Goal: Complete application form: Complete application form

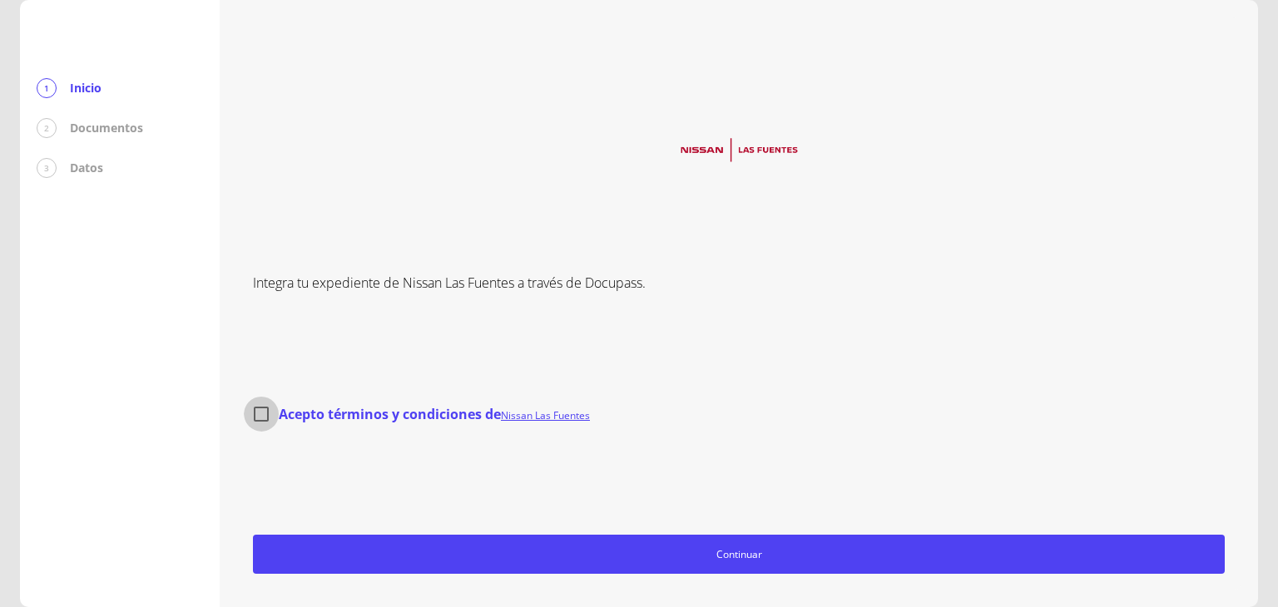
click at [267, 411] on input "Acepto términos y condiciones de Nissan Las Fuentes" at bounding box center [261, 414] width 35 height 35
checkbox input "true"
click at [996, 348] on div "Integra tu expediente de Nissan Las Fuentes a través de Docupass. Acepto términ…" at bounding box center [739, 303] width 972 height 541
click at [1129, 430] on div "Acepto términos y condiciones de Nissan Las Fuentes" at bounding box center [739, 414] width 972 height 35
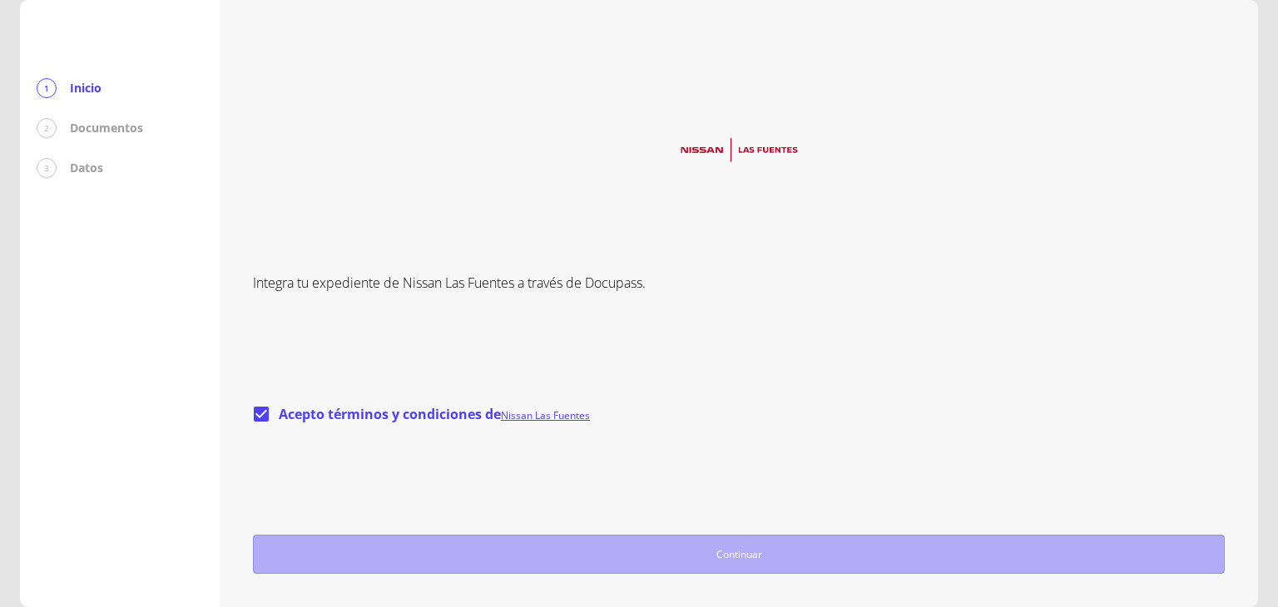
click at [792, 551] on span "Continuar" at bounding box center [738, 554] width 957 height 17
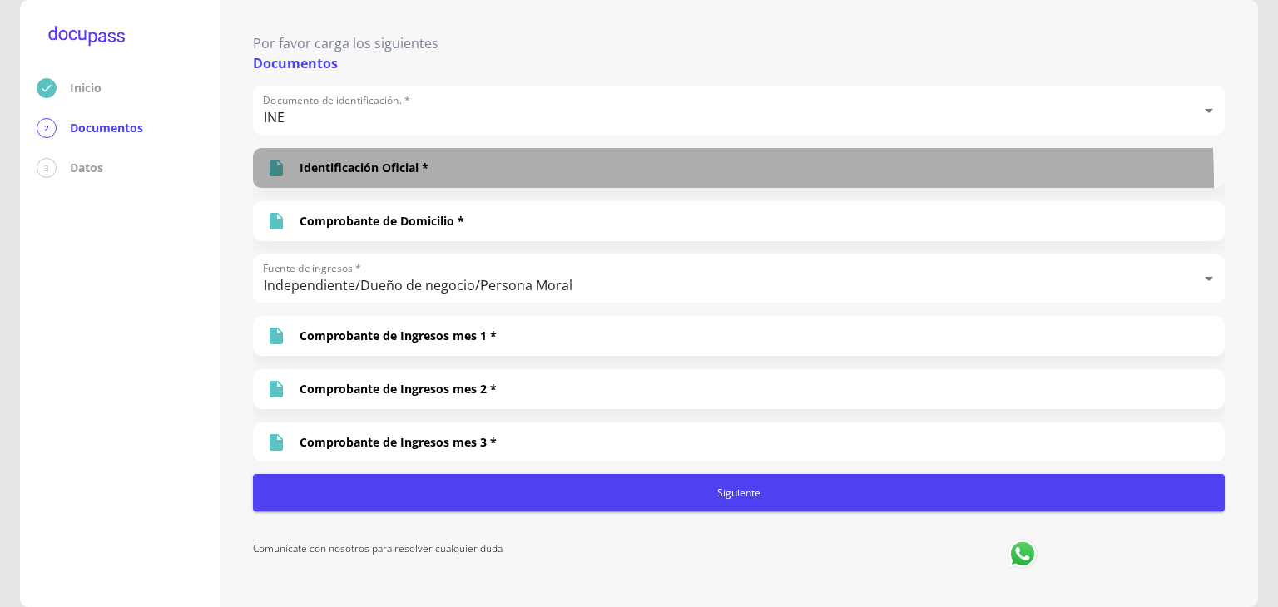
click at [486, 184] on div "Identificación Oficial *" at bounding box center [739, 168] width 972 height 40
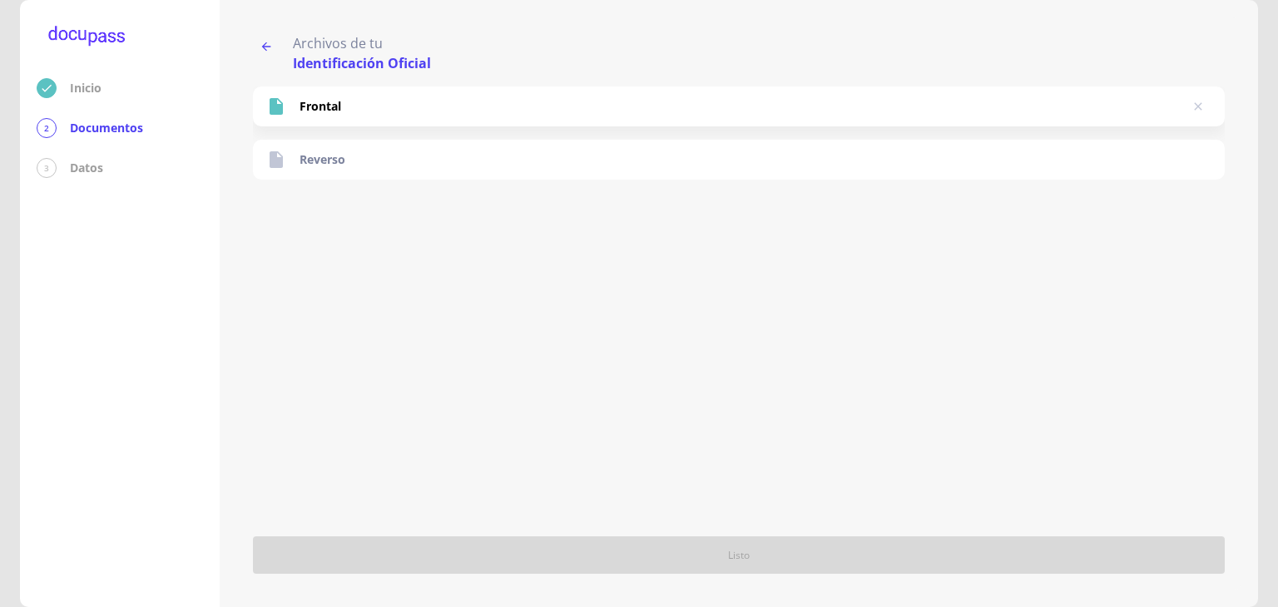
click at [258, 47] on button "button" at bounding box center [266, 46] width 27 height 27
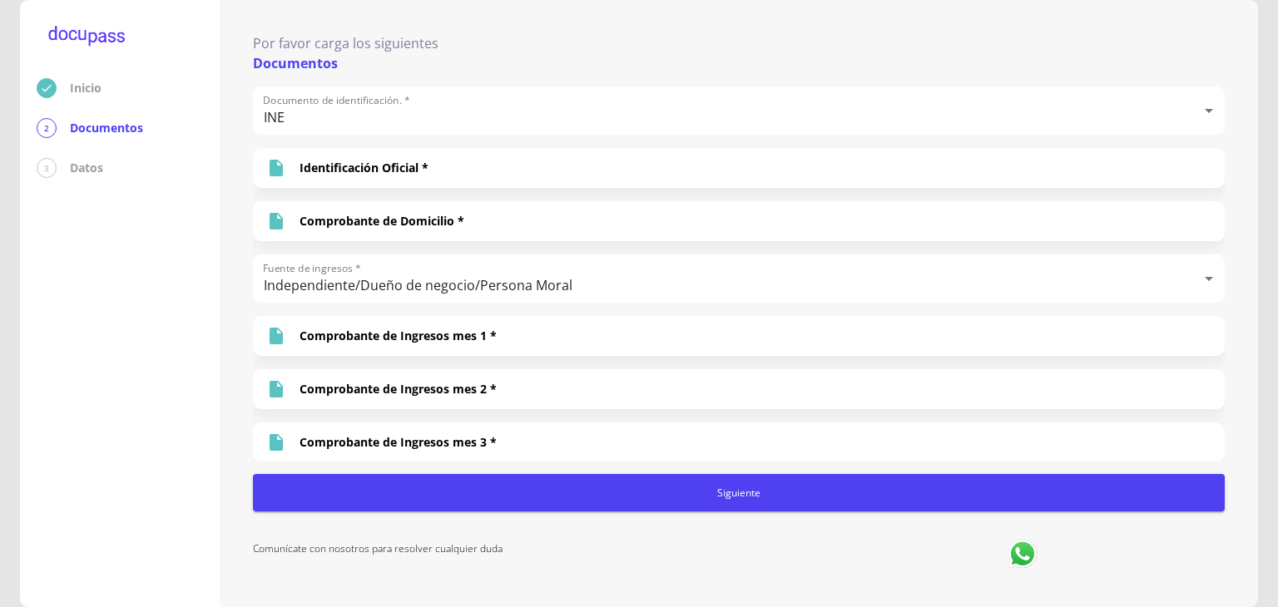
scroll to position [107, 0]
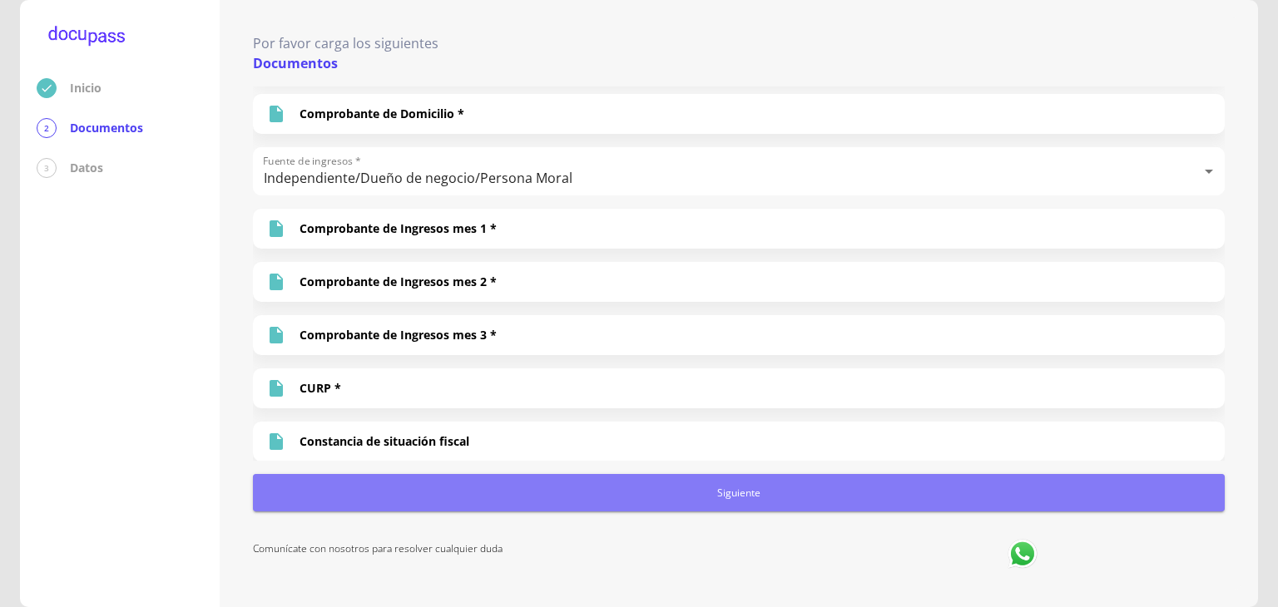
click at [561, 483] on button "Siguiente" at bounding box center [739, 492] width 972 height 37
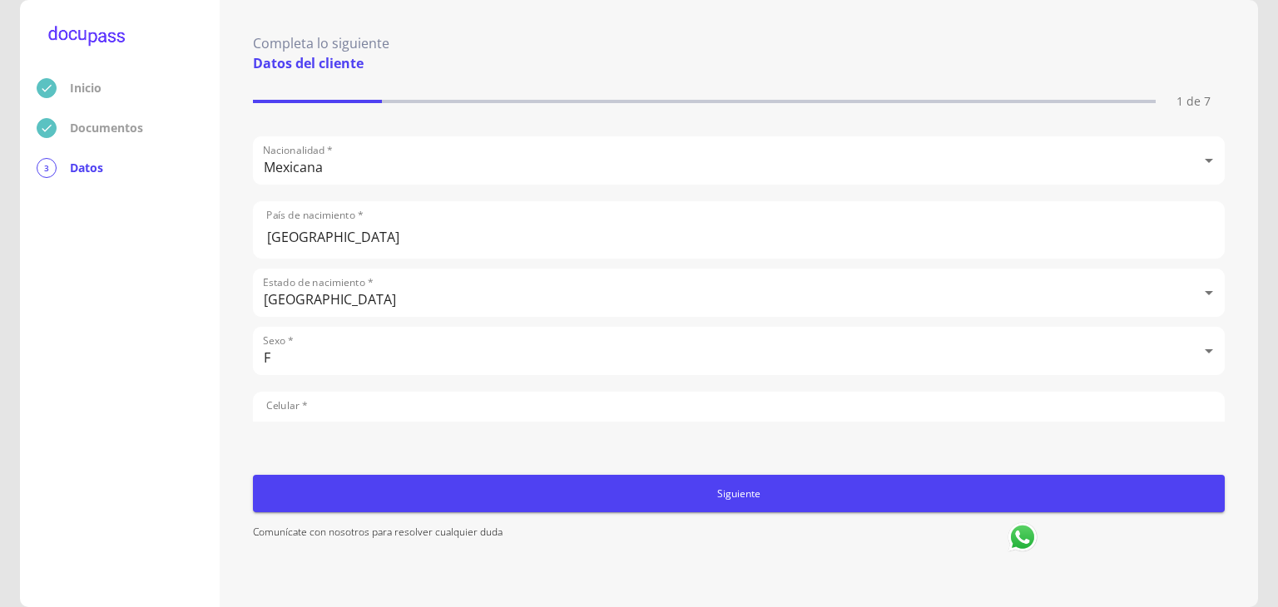
scroll to position [616, 0]
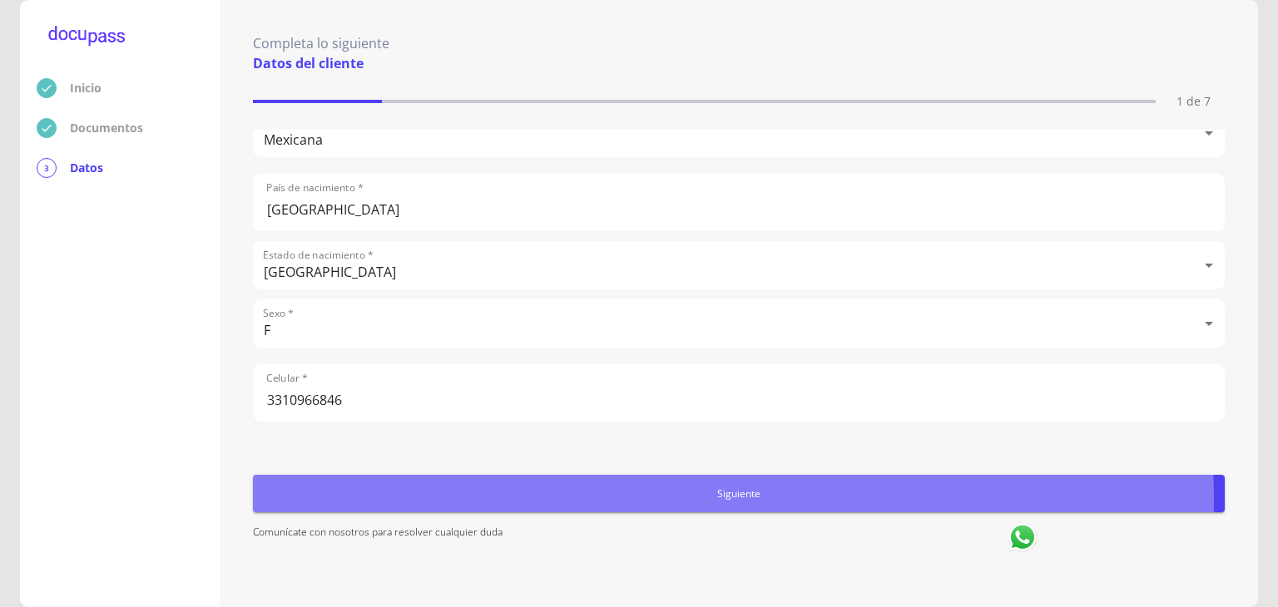
click at [686, 499] on span "Siguiente" at bounding box center [739, 493] width 959 height 17
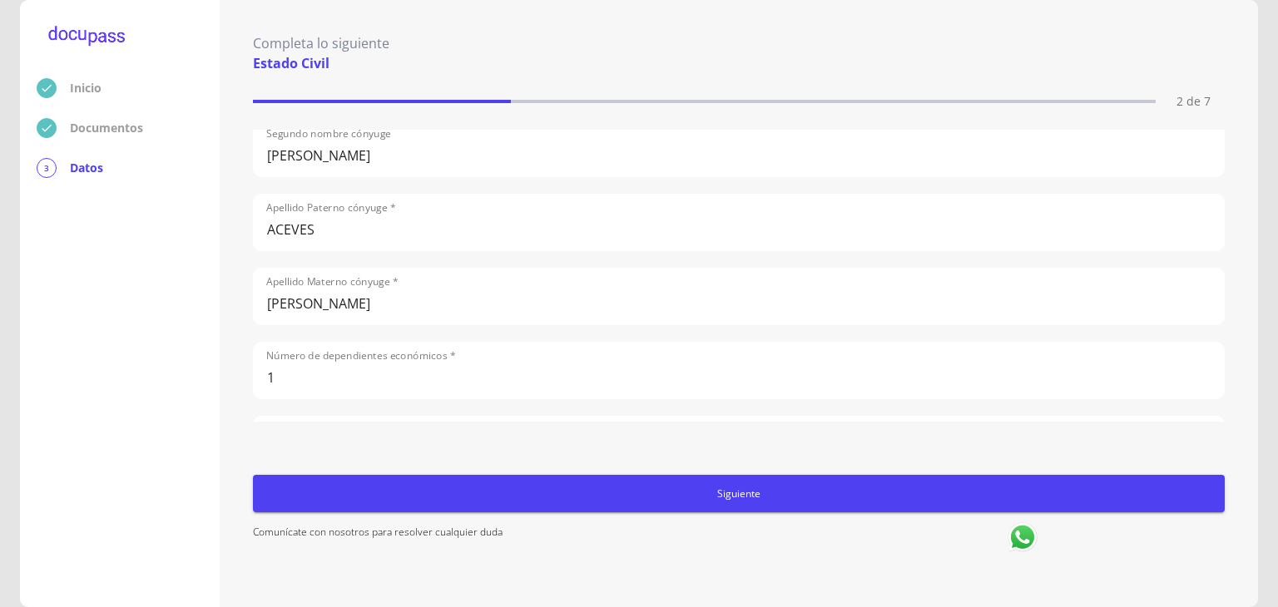
scroll to position [256, 0]
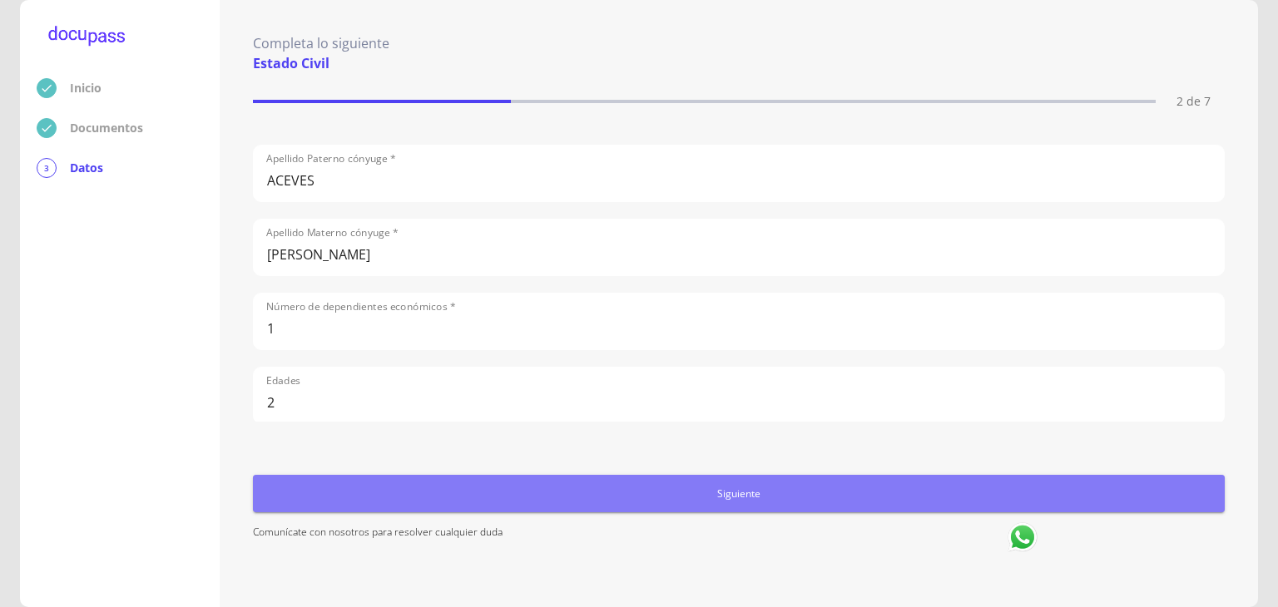
click at [771, 493] on span "Siguiente" at bounding box center [739, 493] width 959 height 17
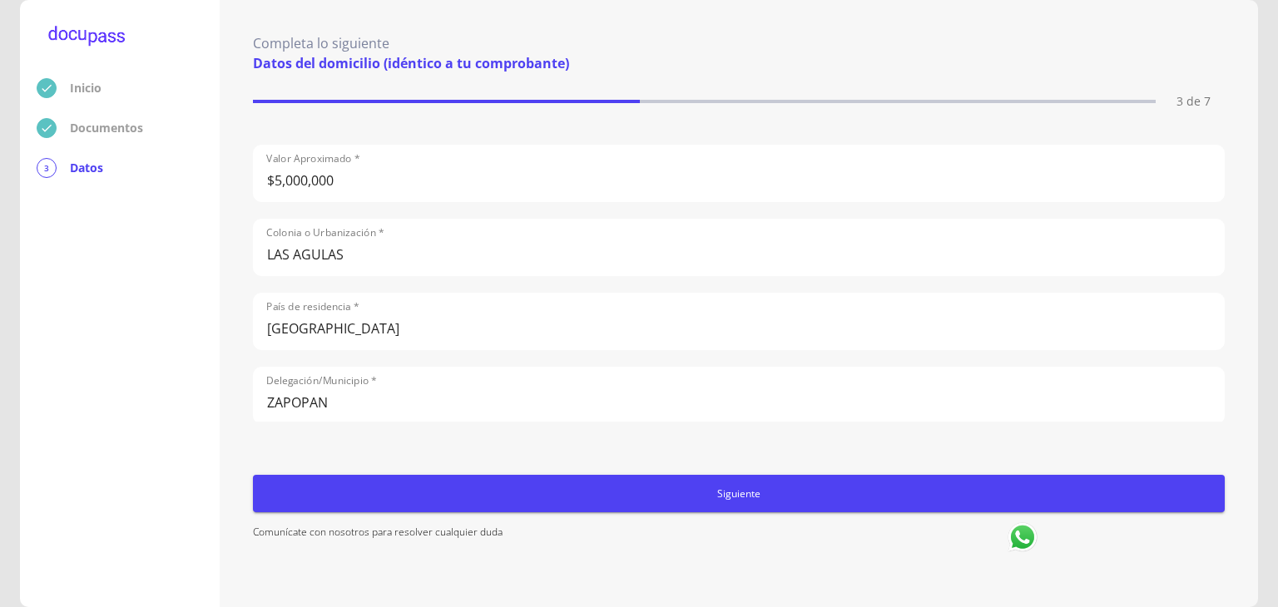
scroll to position [355, 0]
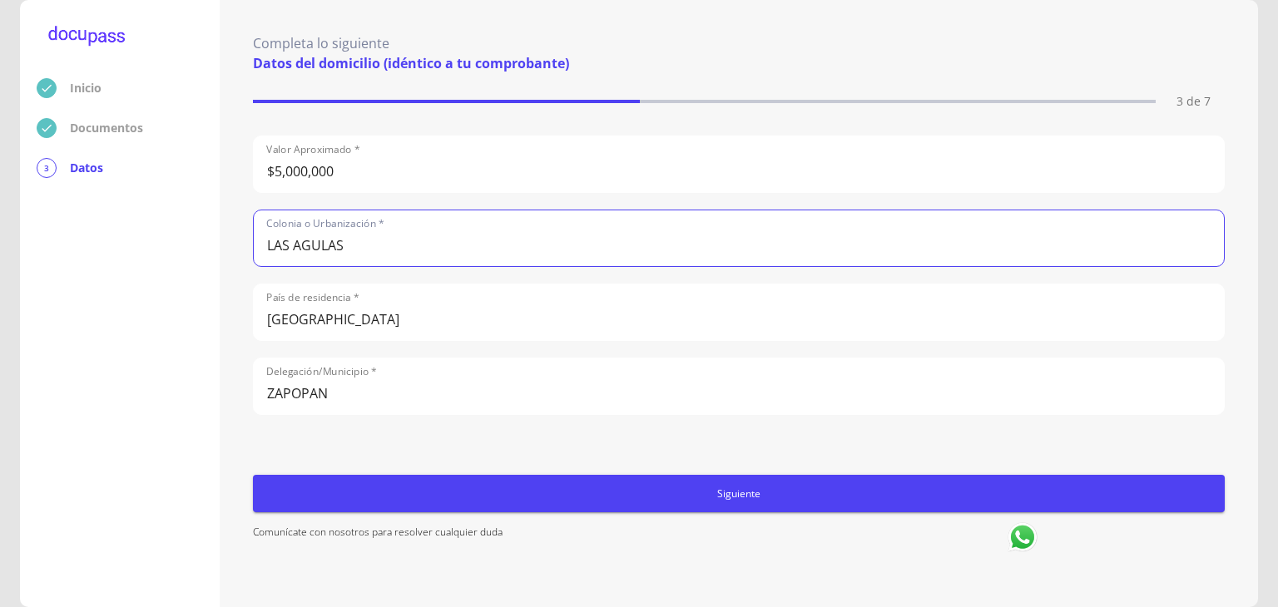
click at [320, 240] on input "LAS AGULAS" at bounding box center [739, 239] width 970 height 56
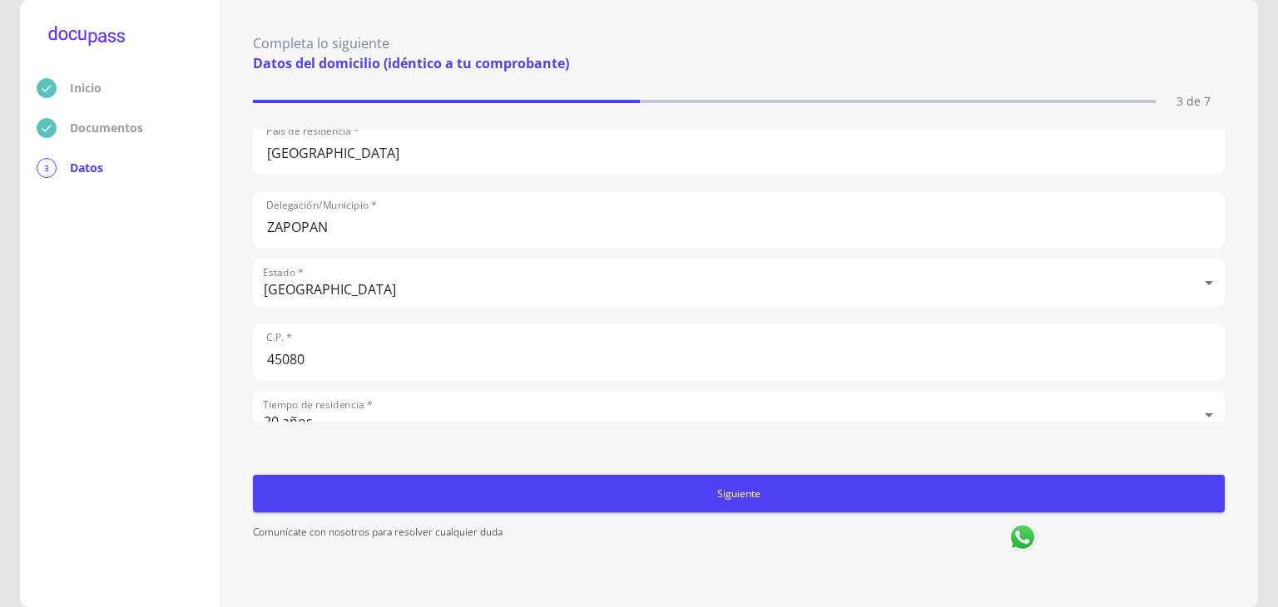
scroll to position [548, 0]
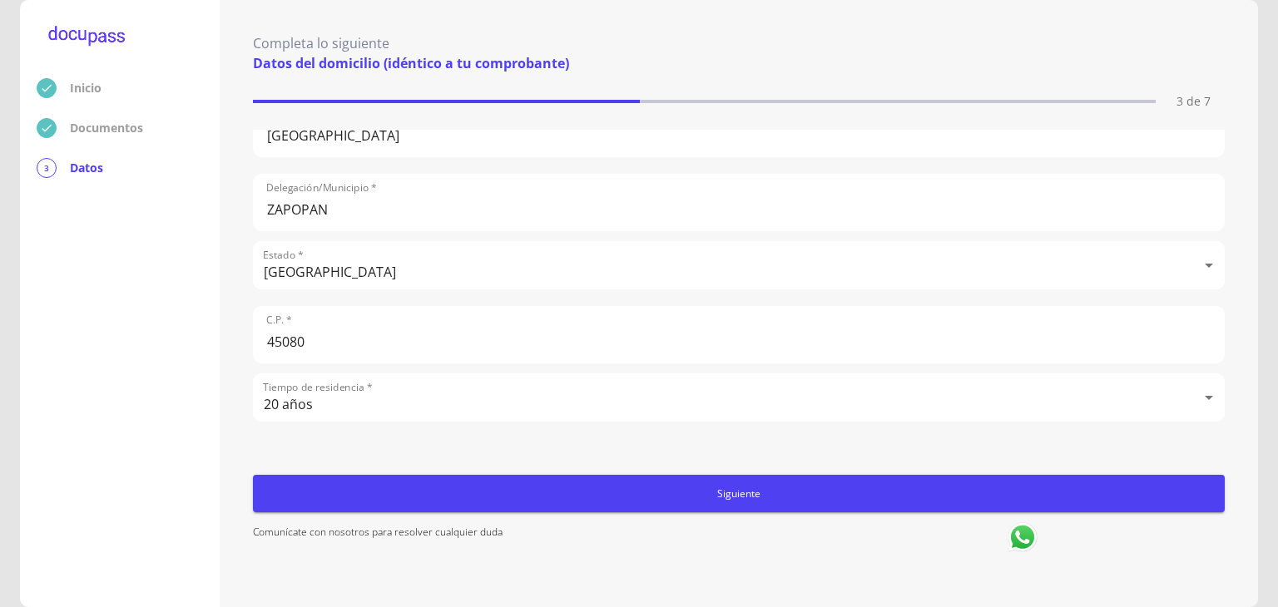
type input "LAS AGUILAS"
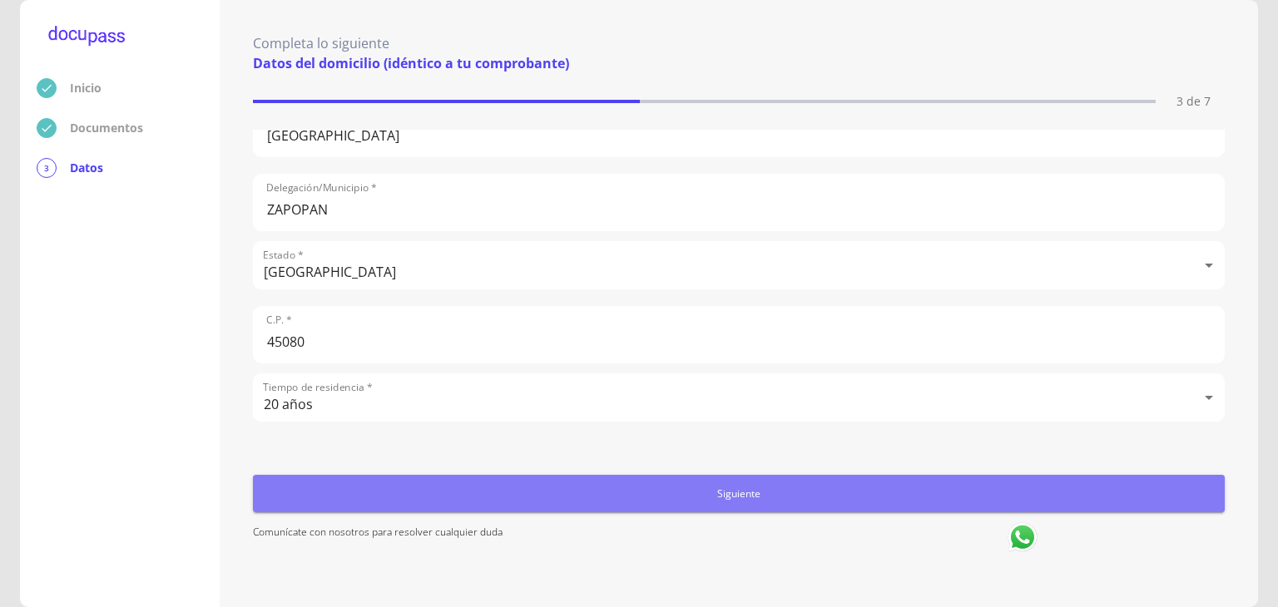
click at [770, 491] on span "Siguiente" at bounding box center [739, 493] width 959 height 17
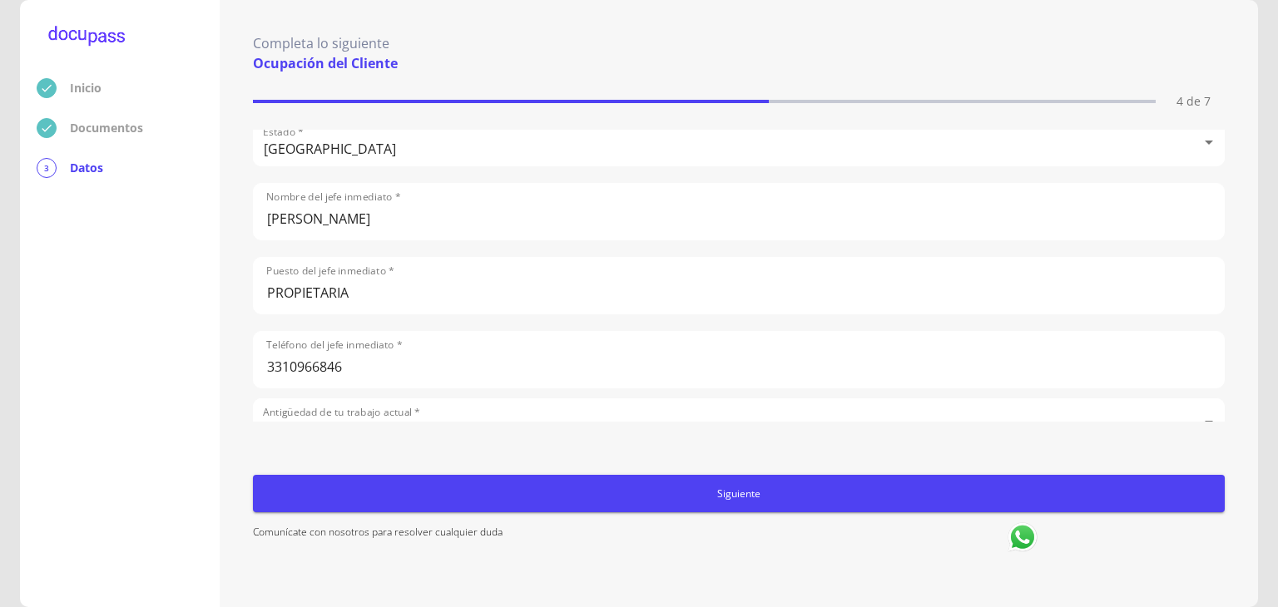
scroll to position [1158, 0]
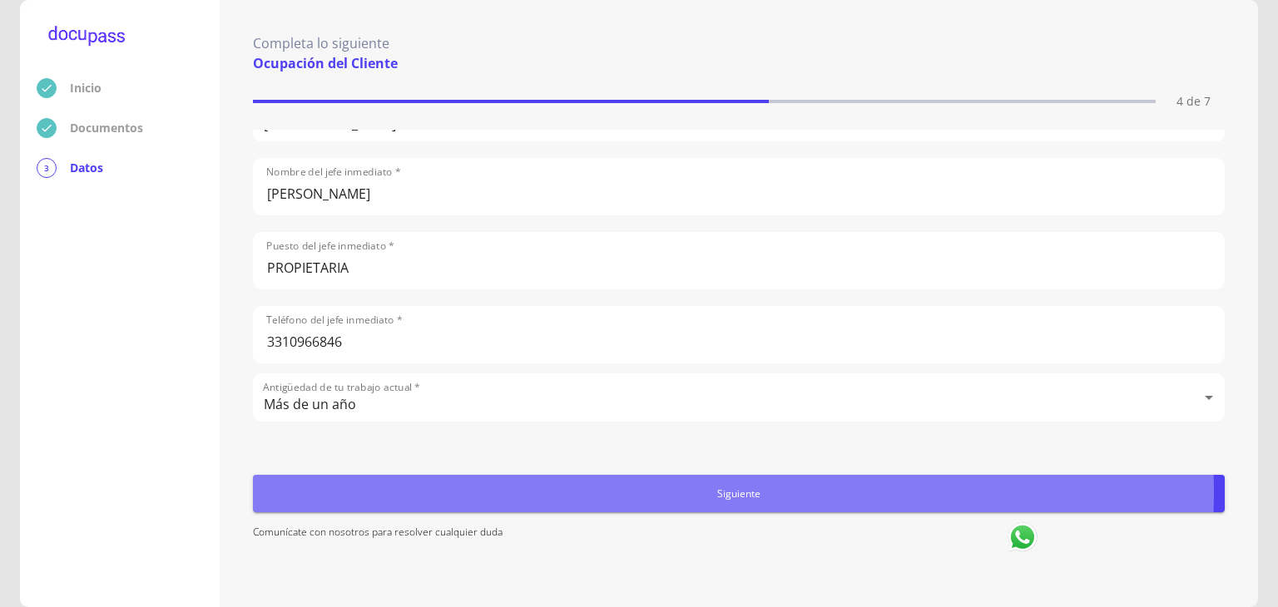
click at [721, 491] on span "Siguiente" at bounding box center [739, 493] width 959 height 17
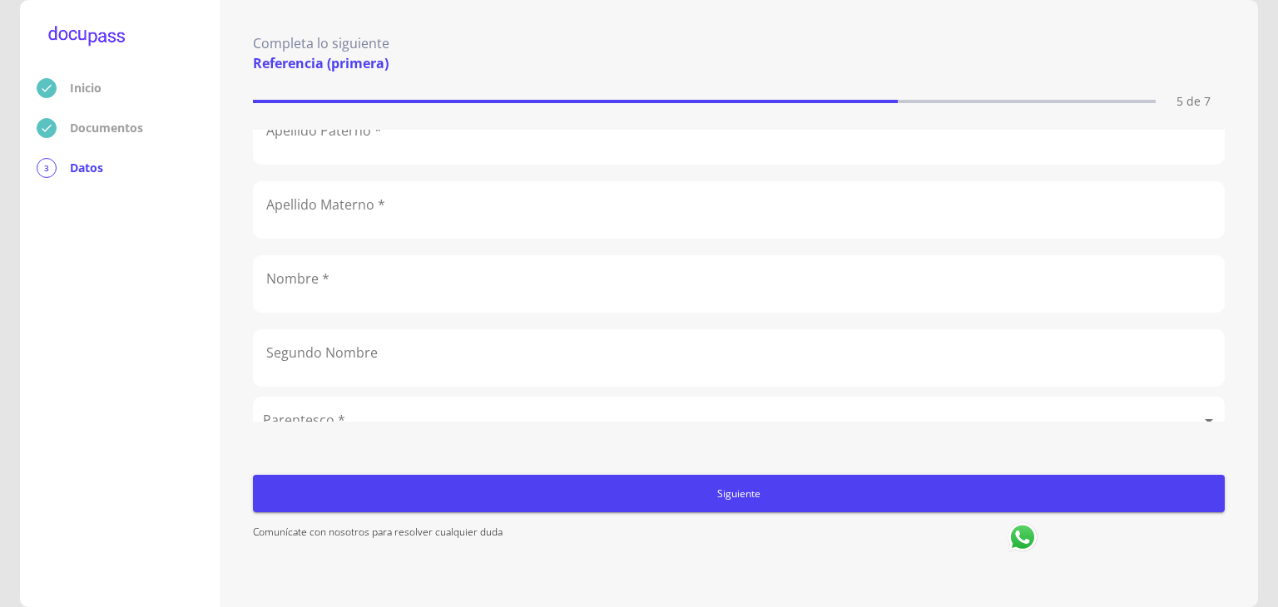
scroll to position [0, 0]
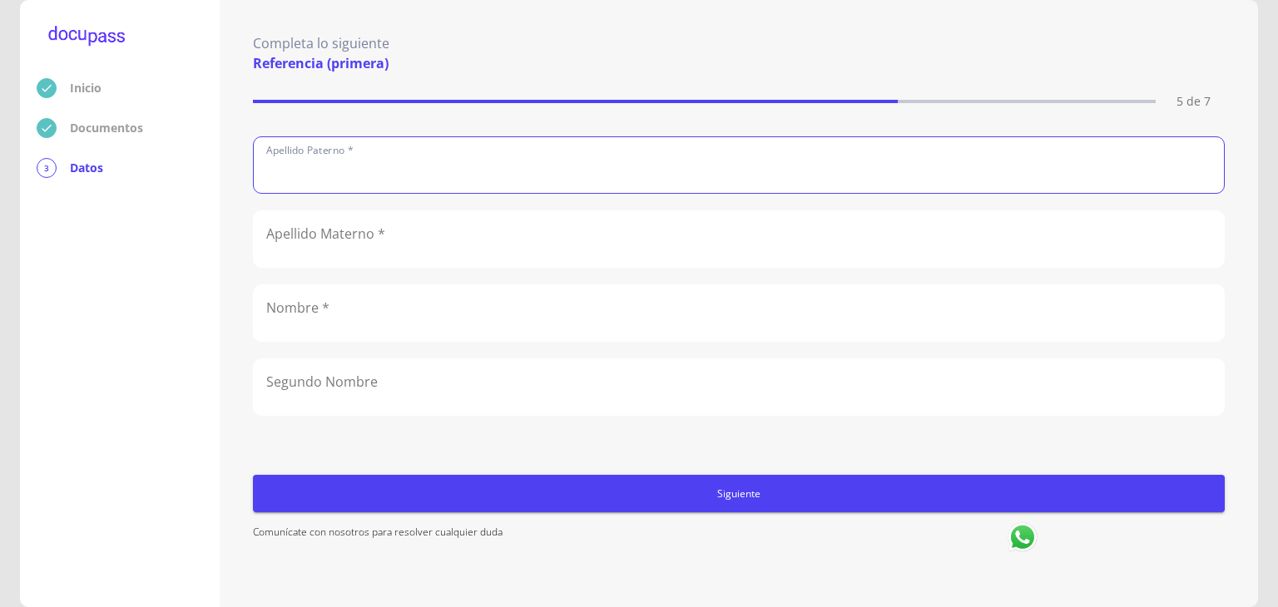
click at [343, 176] on input "text" at bounding box center [739, 165] width 970 height 56
type input "BRAVO"
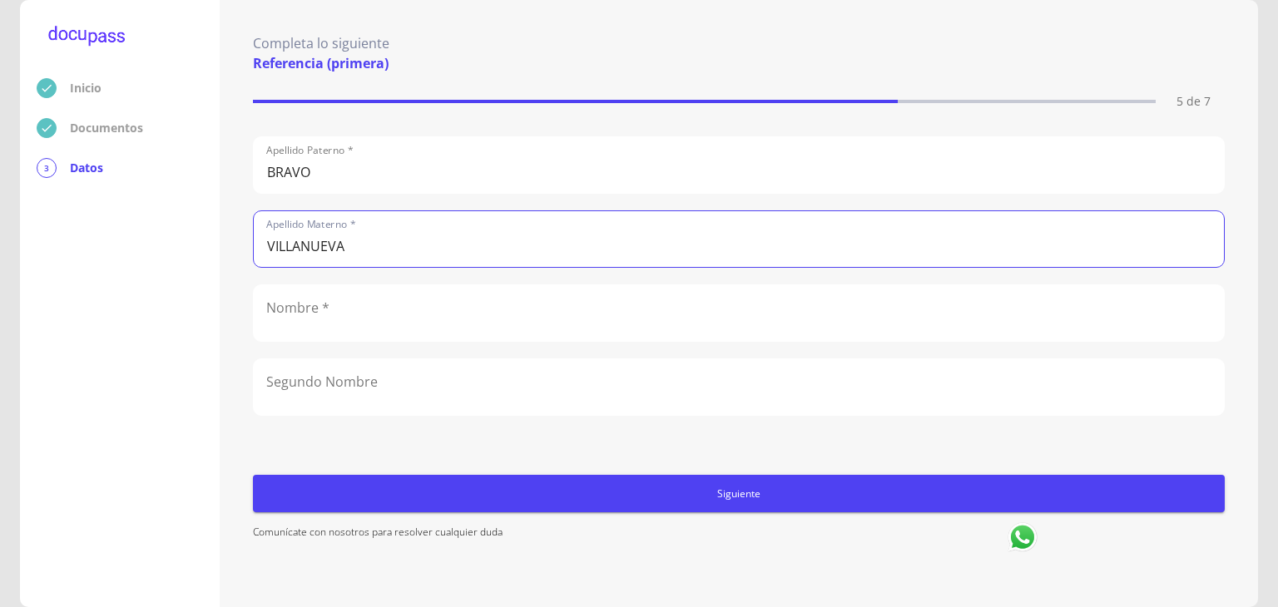
type input "VILLANUEVA"
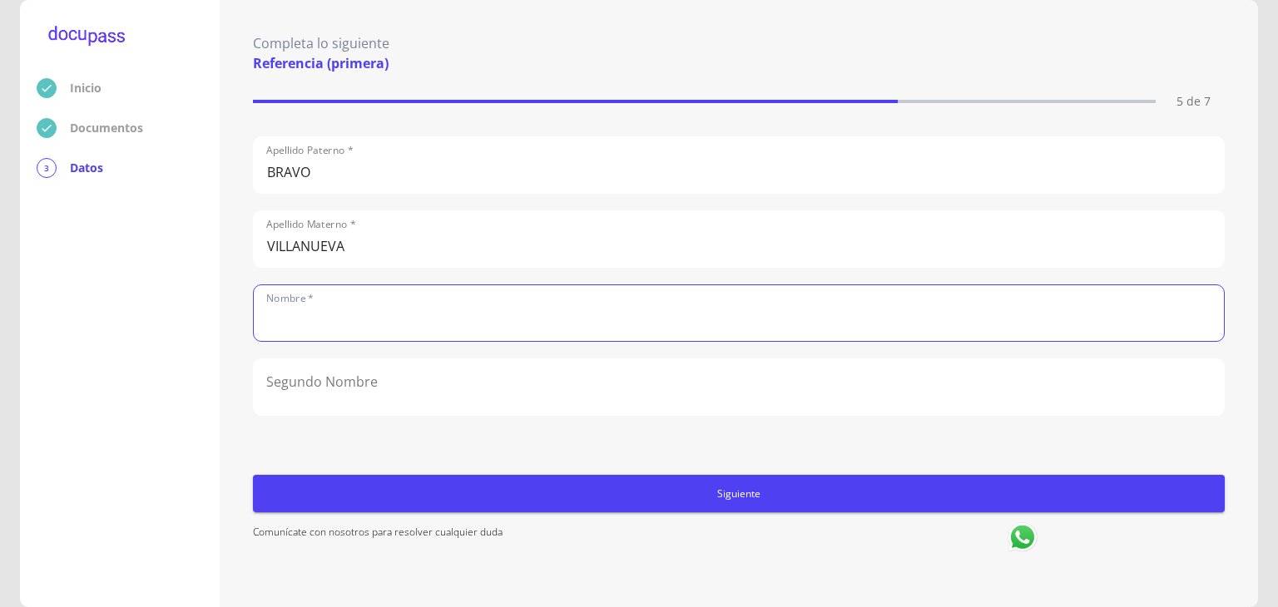
click at [329, 313] on input "text" at bounding box center [739, 313] width 970 height 56
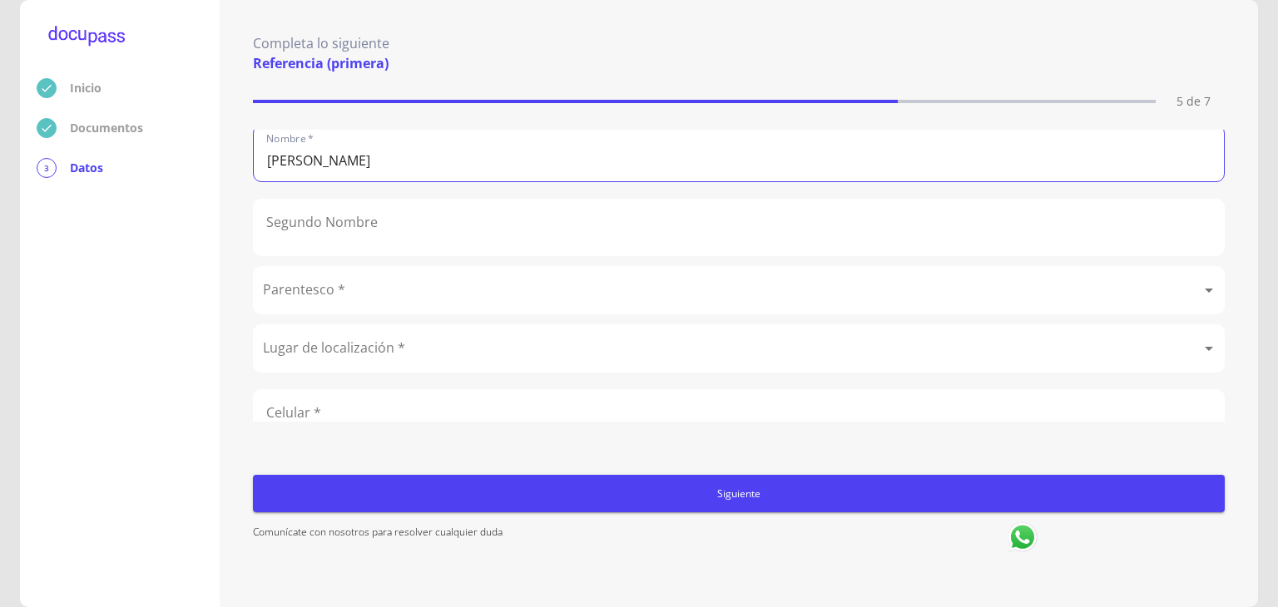
scroll to position [163, 0]
type input "[PERSON_NAME]"
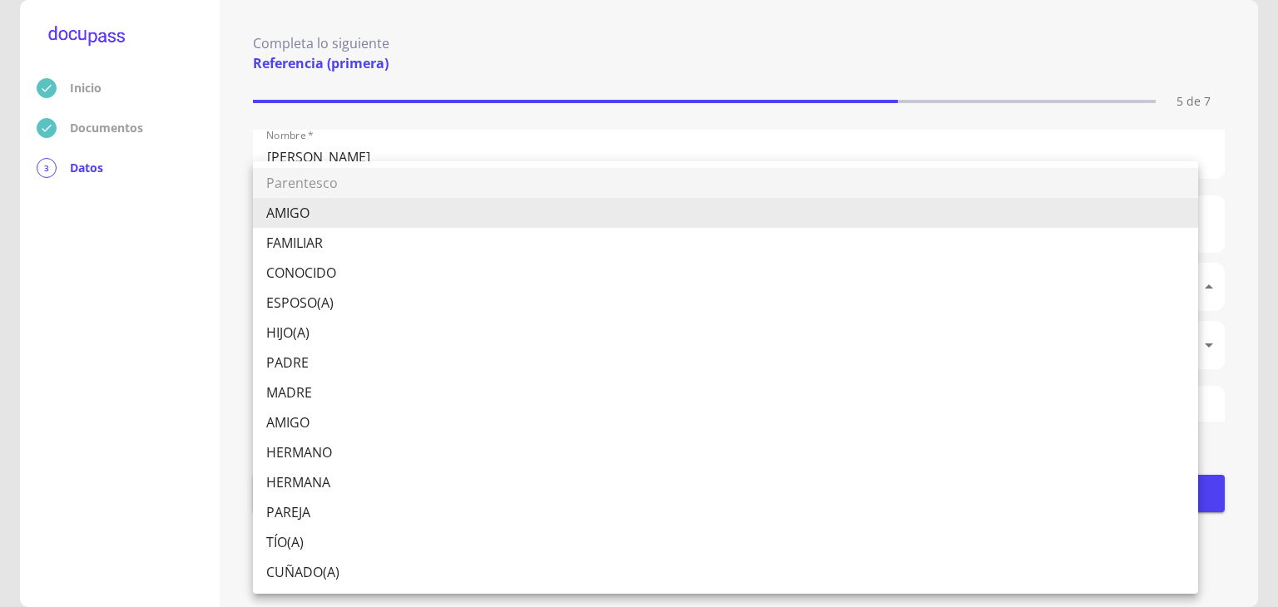
click at [354, 297] on body "Inicio Documentos 3 Datos Completa lo siguiente Referencia (primera) 5 de 7 Ape…" at bounding box center [639, 303] width 1278 height 607
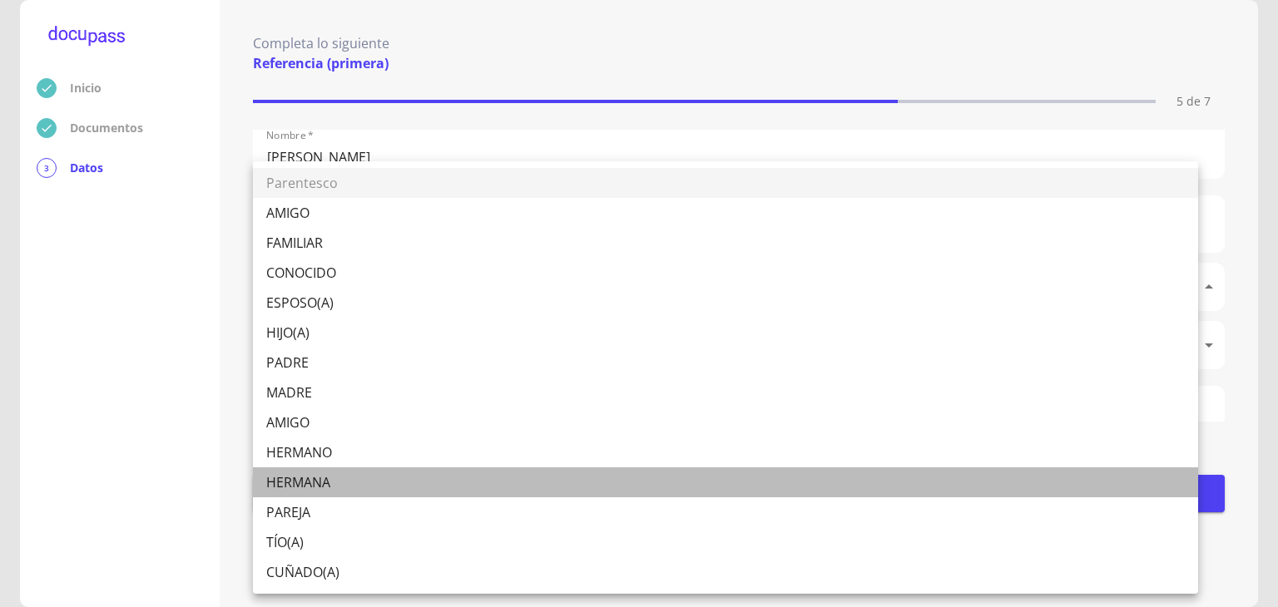
click at [314, 481] on li "HERMANA" at bounding box center [725, 483] width 945 height 30
type input "HERMANA"
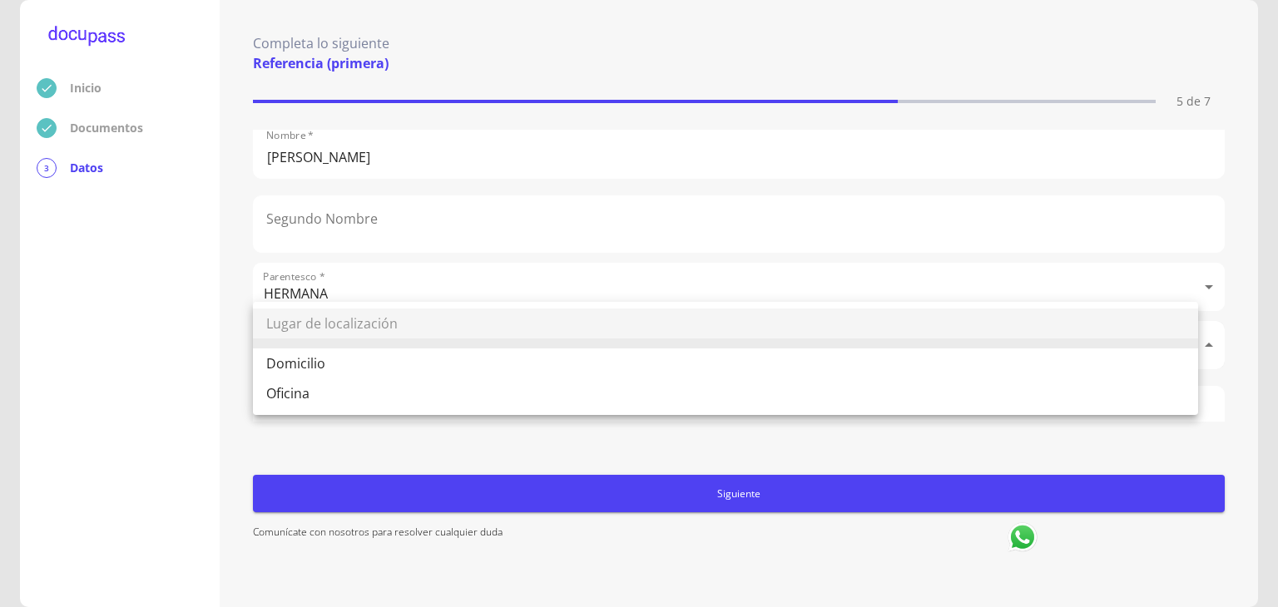
click at [400, 340] on body "Inicio Documentos 3 Datos Completa lo siguiente Referencia (primera) 5 de 7 Ape…" at bounding box center [639, 303] width 1278 height 607
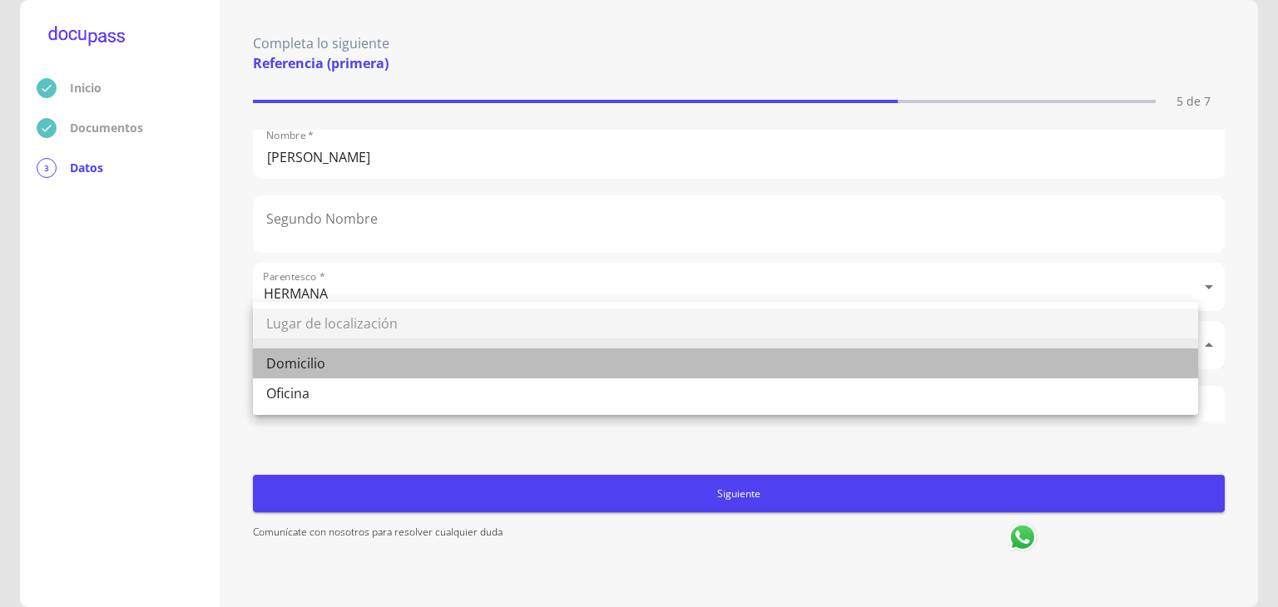
click at [347, 362] on li "Domicilio" at bounding box center [725, 364] width 945 height 30
type input "Domicilio"
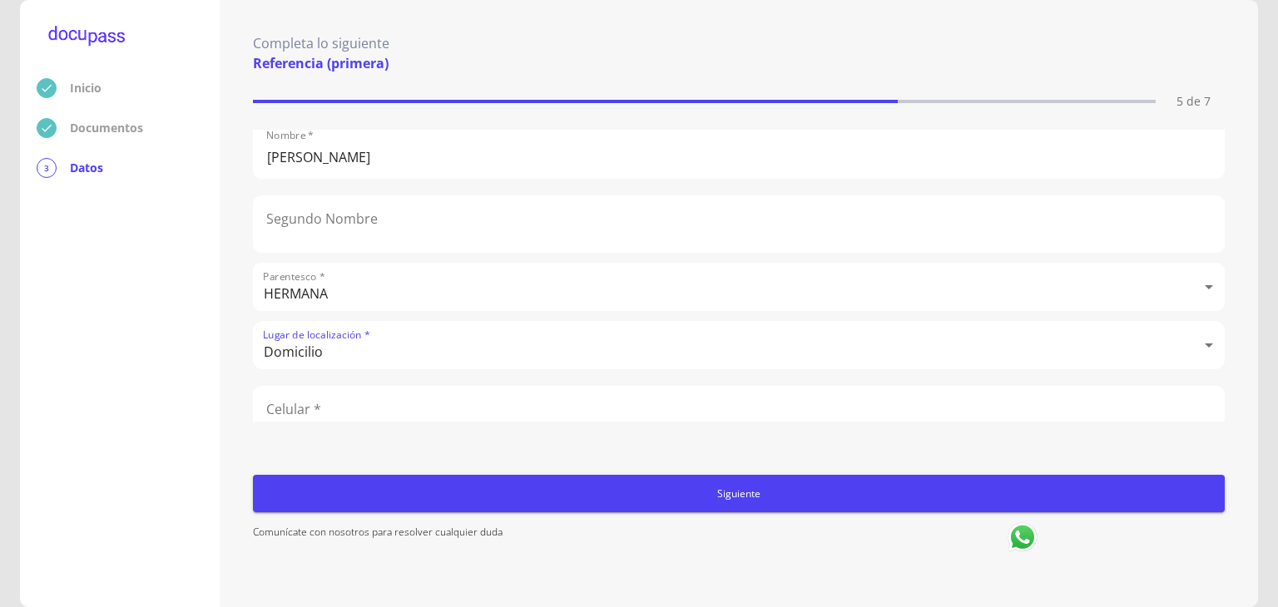
scroll to position [196, 0]
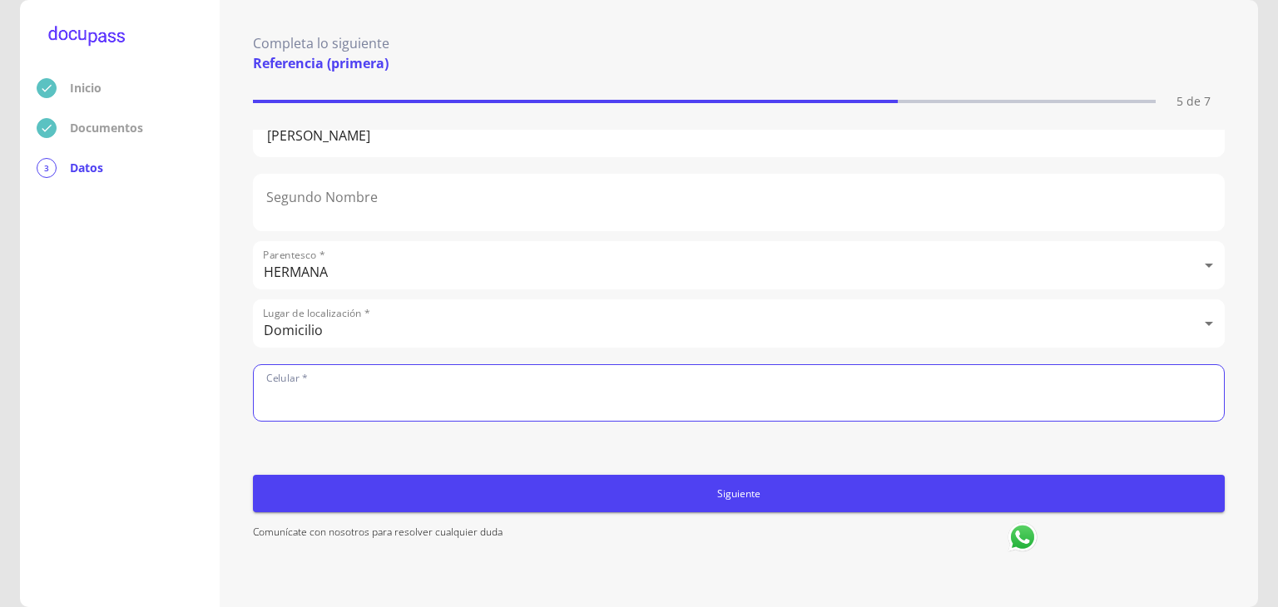
click at [301, 384] on input "number" at bounding box center [739, 393] width 970 height 56
type input "3311132724"
click at [717, 485] on span "Siguiente" at bounding box center [739, 493] width 959 height 17
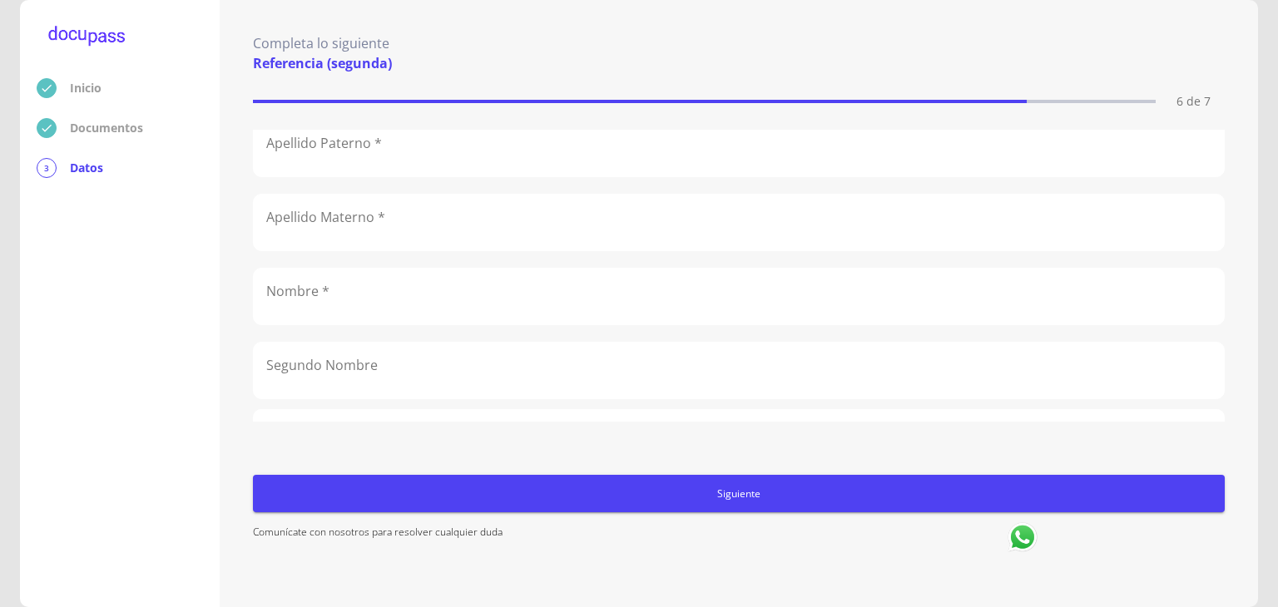
scroll to position [0, 0]
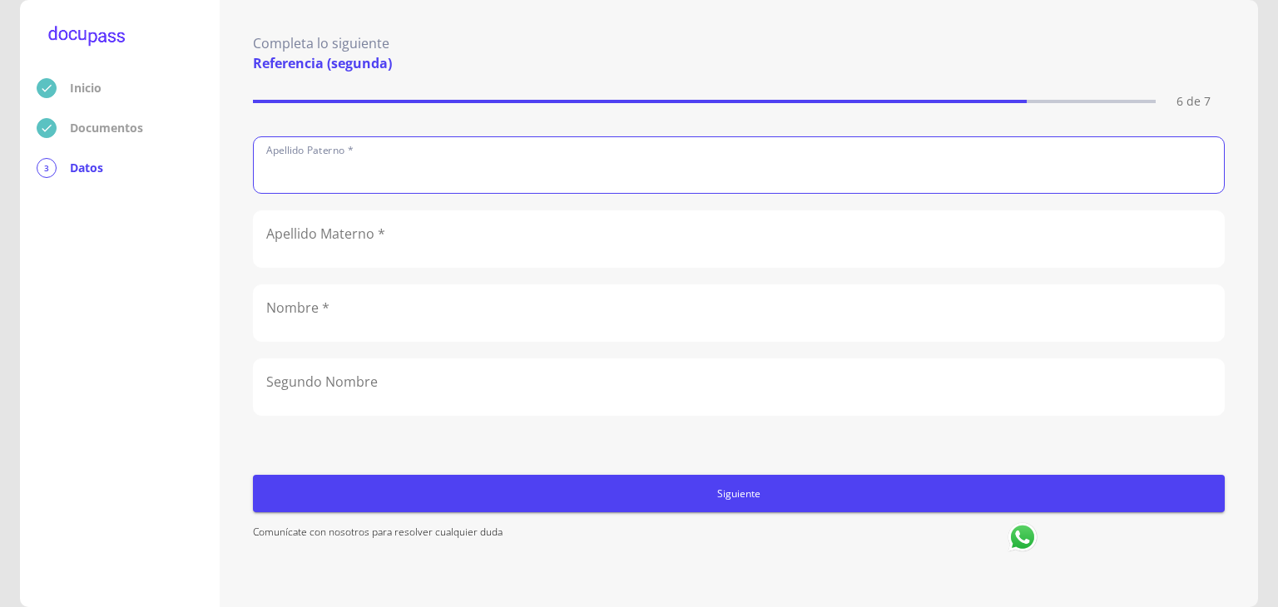
click at [362, 156] on input "text" at bounding box center [739, 165] width 970 height 56
type input "ACEVES"
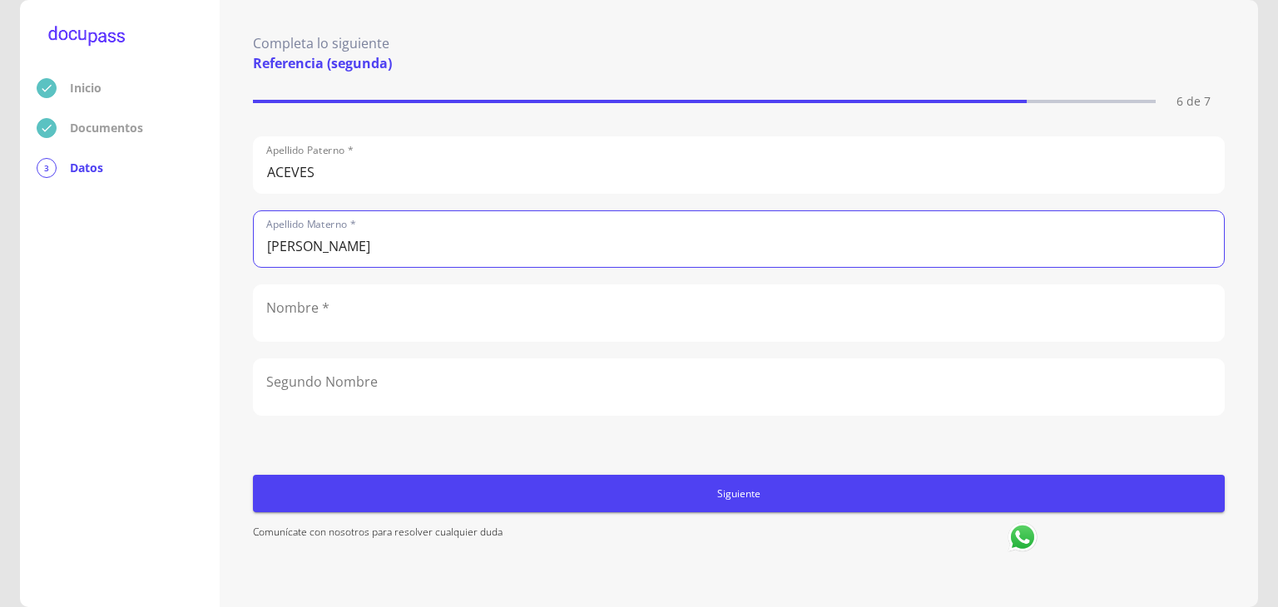
type input "[PERSON_NAME]"
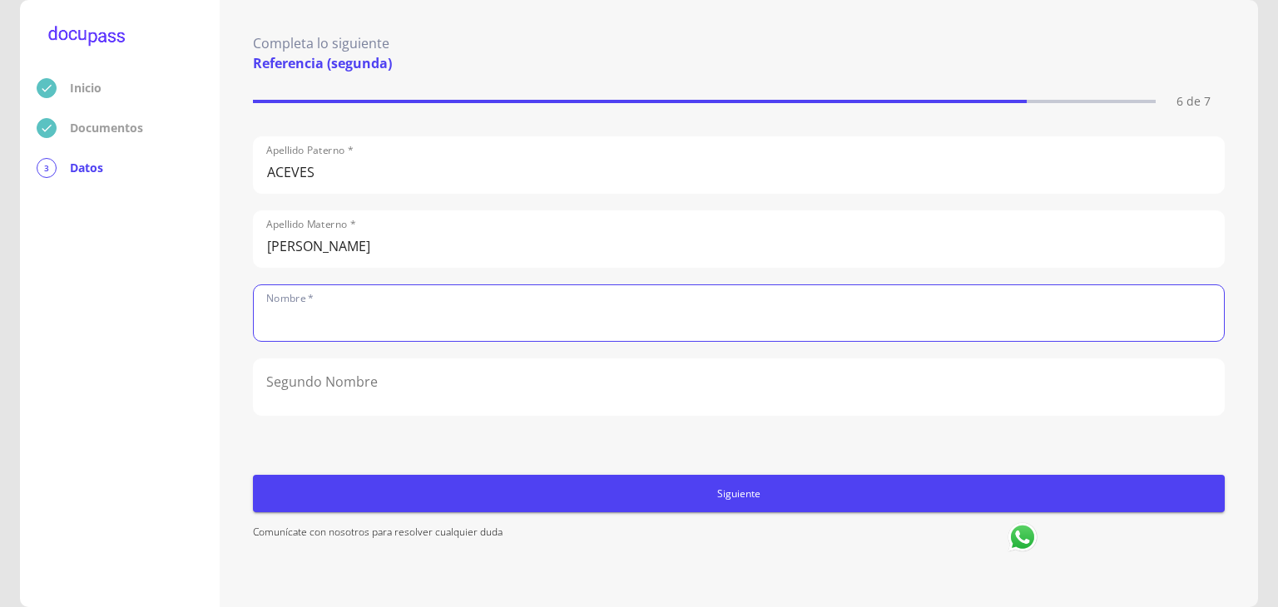
click at [335, 332] on input "text" at bounding box center [739, 313] width 970 height 56
type input "[PERSON_NAME]"
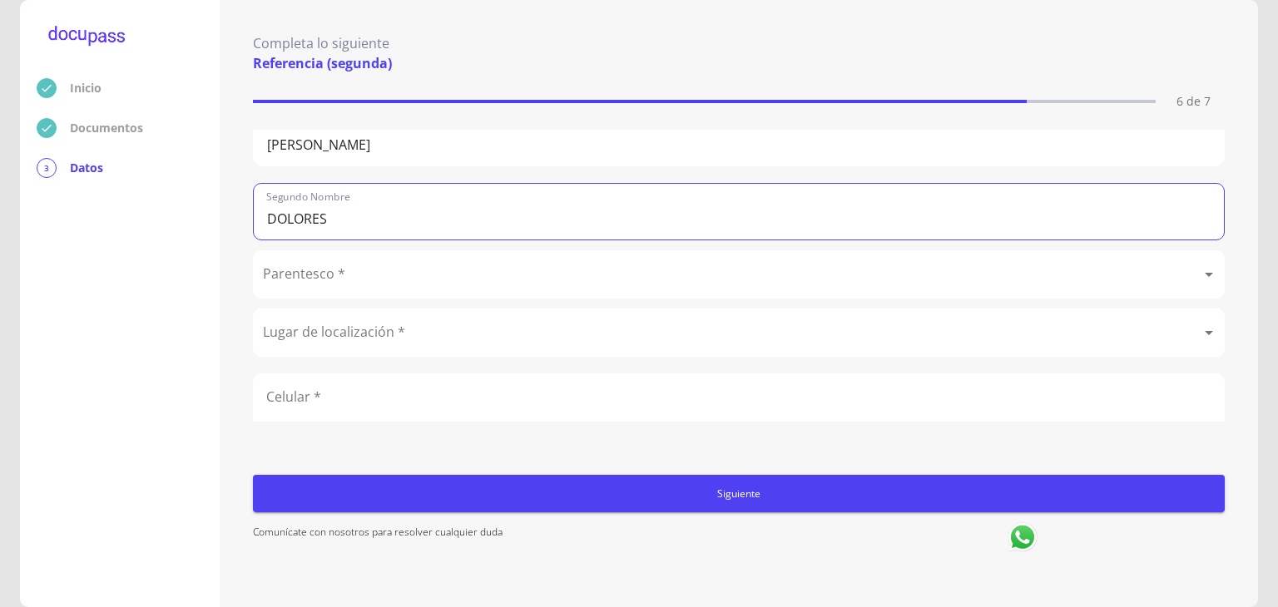
scroll to position [196, 0]
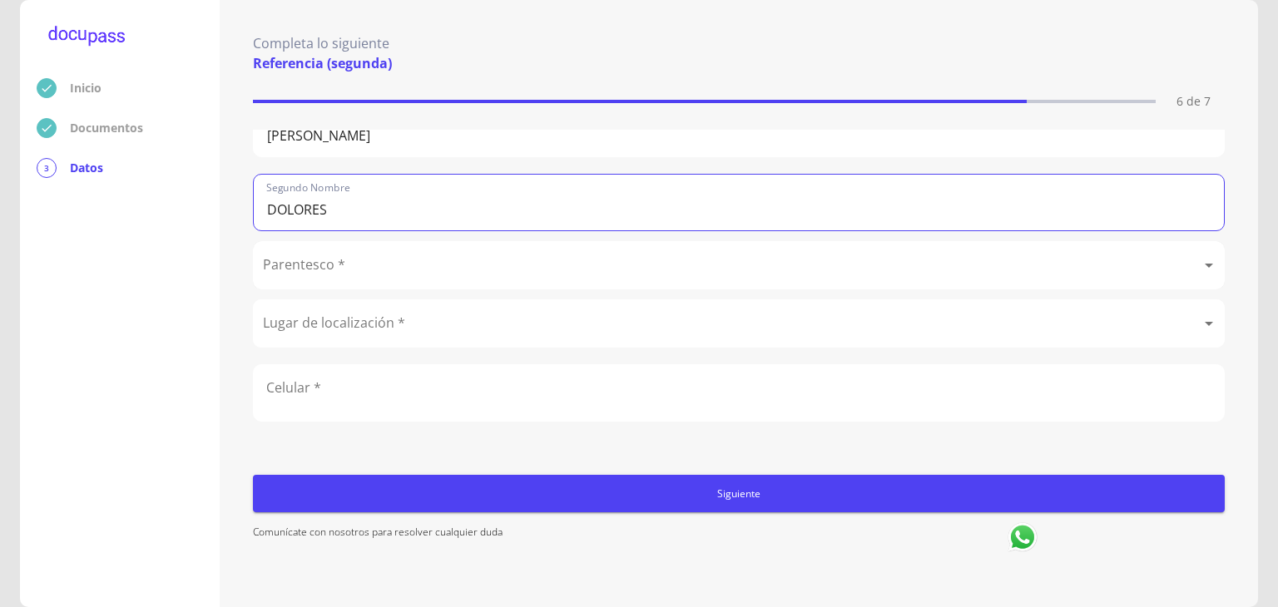
type input "DOLORES"
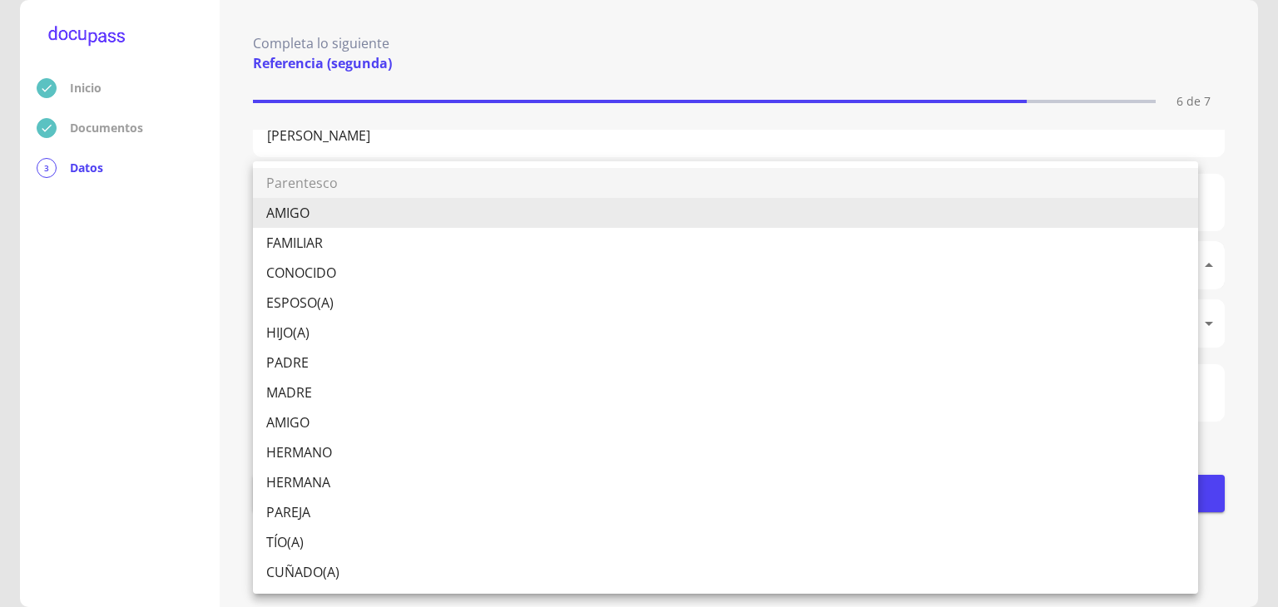
click at [414, 260] on body "Inicio Documentos 3 Datos Completa lo siguiente Referencia (segunda) 6 de 7 [PE…" at bounding box center [639, 303] width 1278 height 607
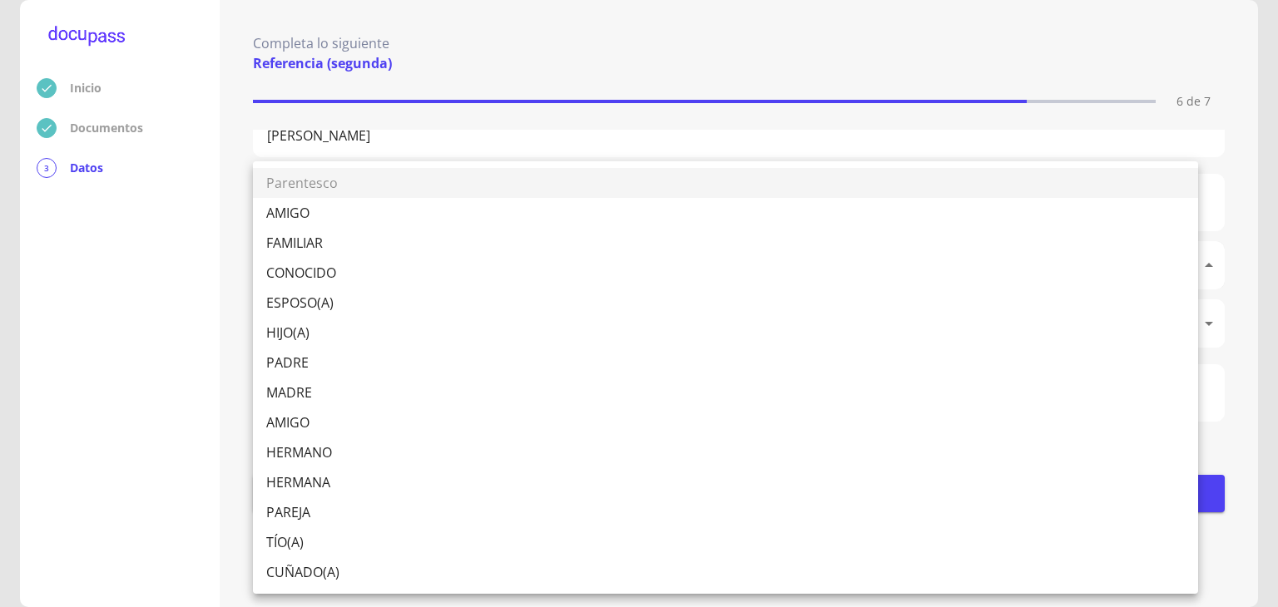
click at [133, 254] on div at bounding box center [639, 303] width 1278 height 607
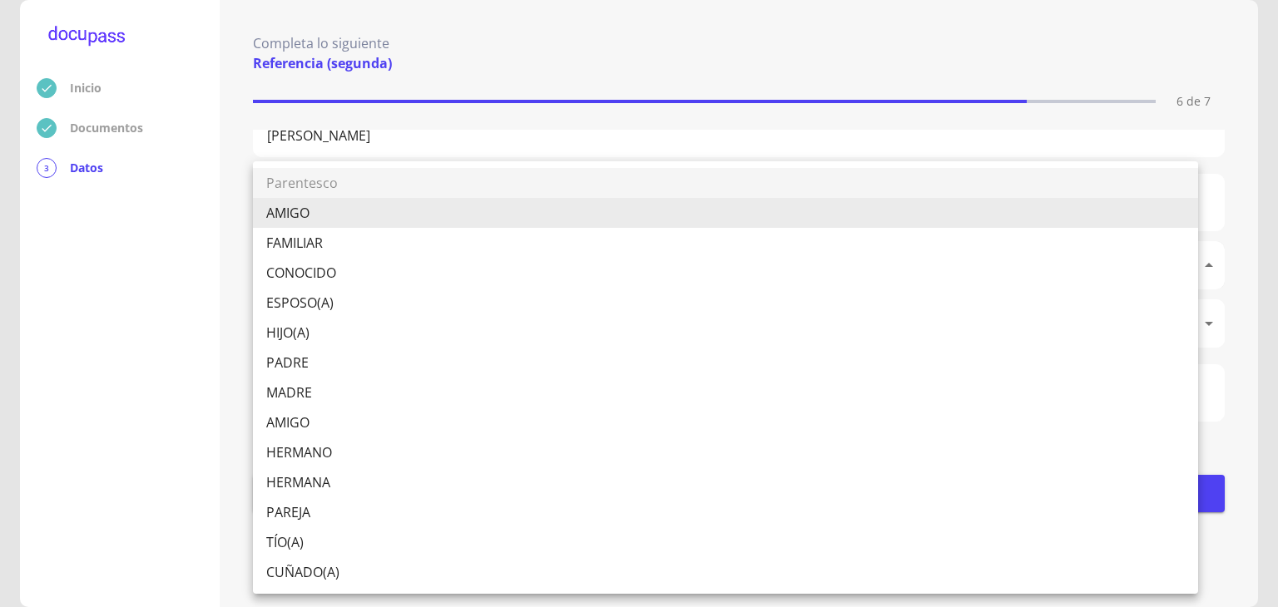
click at [336, 265] on body "Inicio Documentos 3 Datos Completa lo siguiente Referencia (segunda) 6 de 7 [PE…" at bounding box center [639, 303] width 1278 height 607
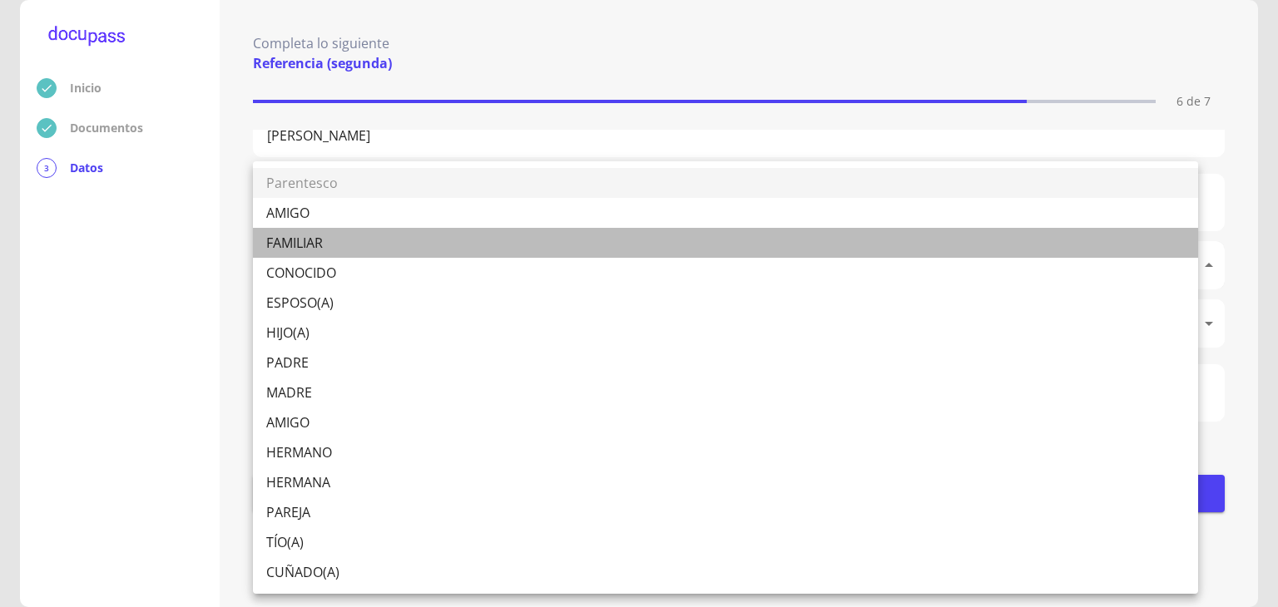
click at [319, 240] on li "FAMILIAR" at bounding box center [725, 243] width 945 height 30
type input "FAMILIAR"
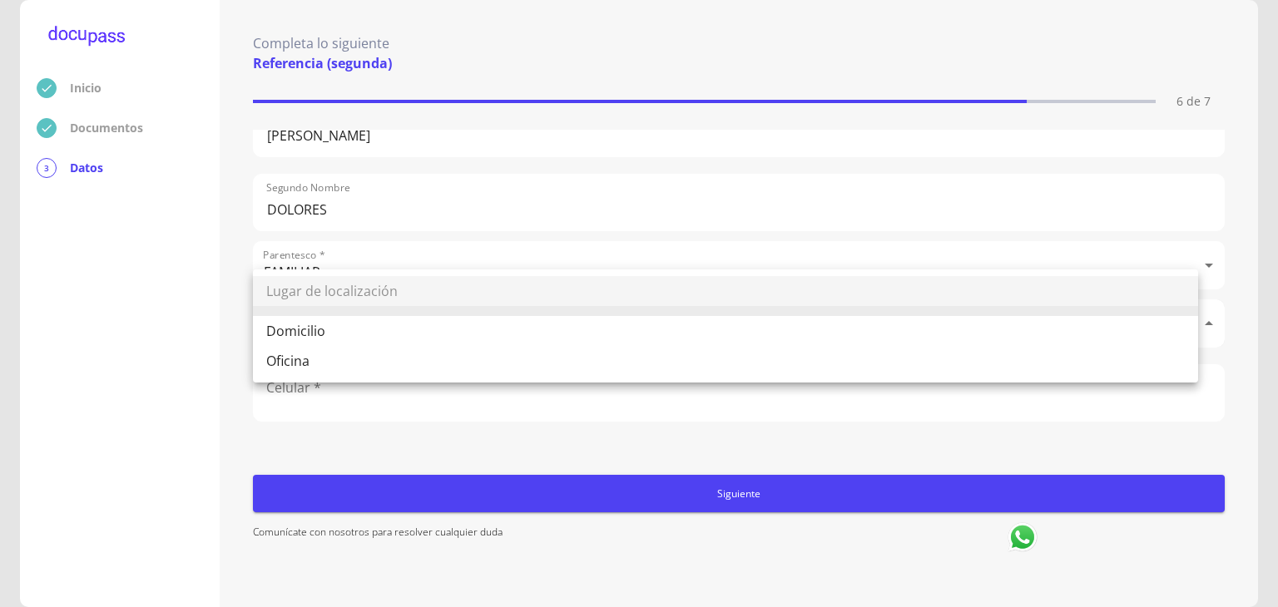
click at [592, 317] on body "Inicio Documentos 3 Datos Completa lo siguiente Referencia (segunda) 6 de 7 Ape…" at bounding box center [639, 303] width 1278 height 607
click at [324, 326] on li "Domicilio" at bounding box center [725, 331] width 945 height 30
type input "Domicilio"
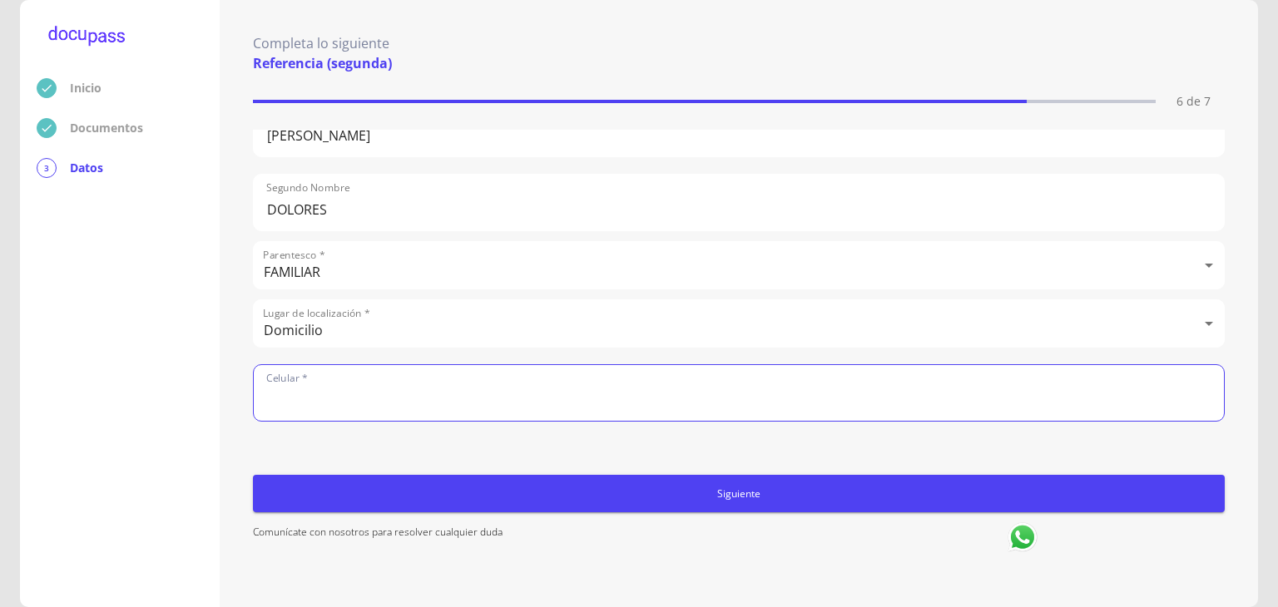
click at [343, 390] on input "number" at bounding box center [739, 393] width 970 height 56
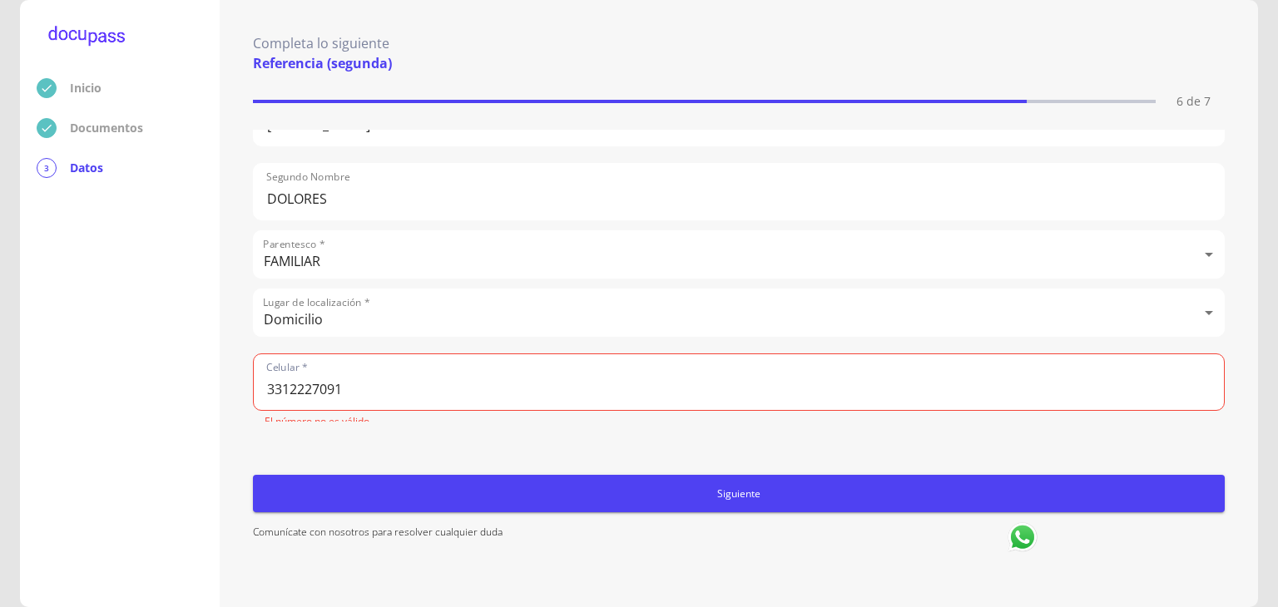
scroll to position [183, 0]
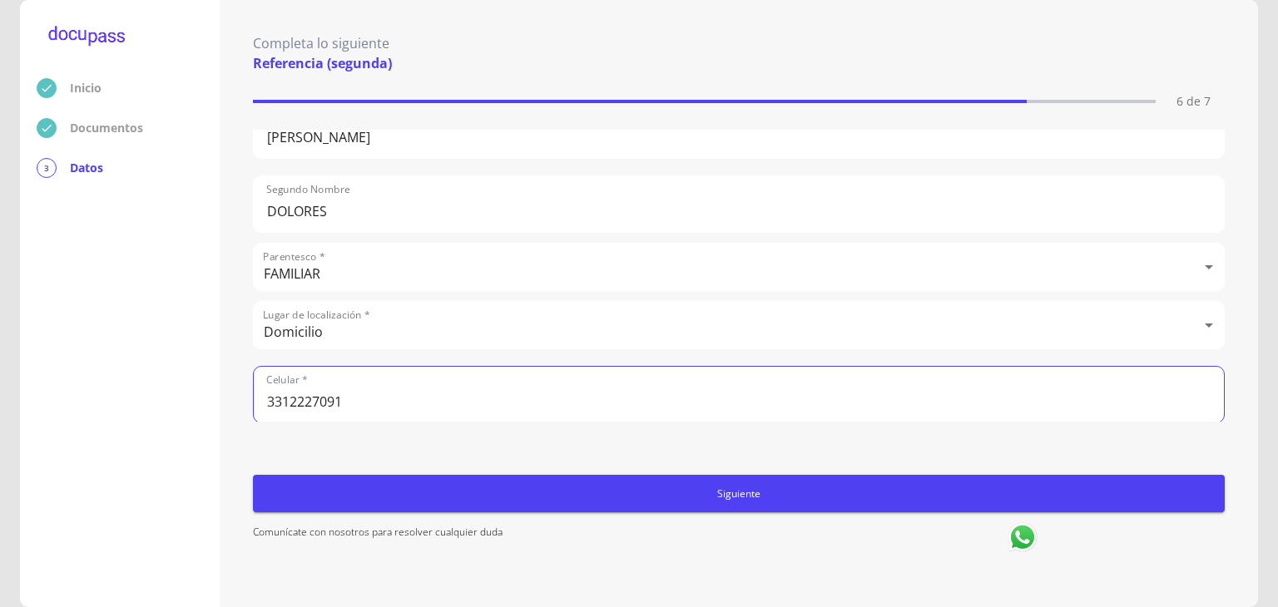
type input "3312227091"
click at [926, 489] on span "Siguiente" at bounding box center [739, 493] width 959 height 17
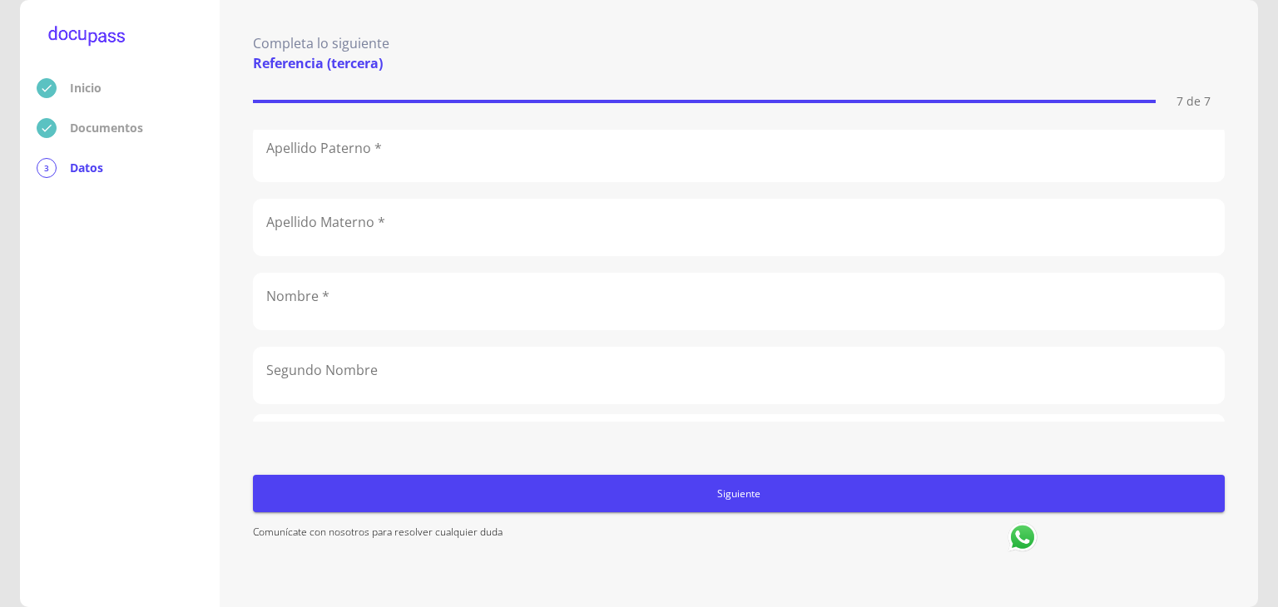
scroll to position [0, 0]
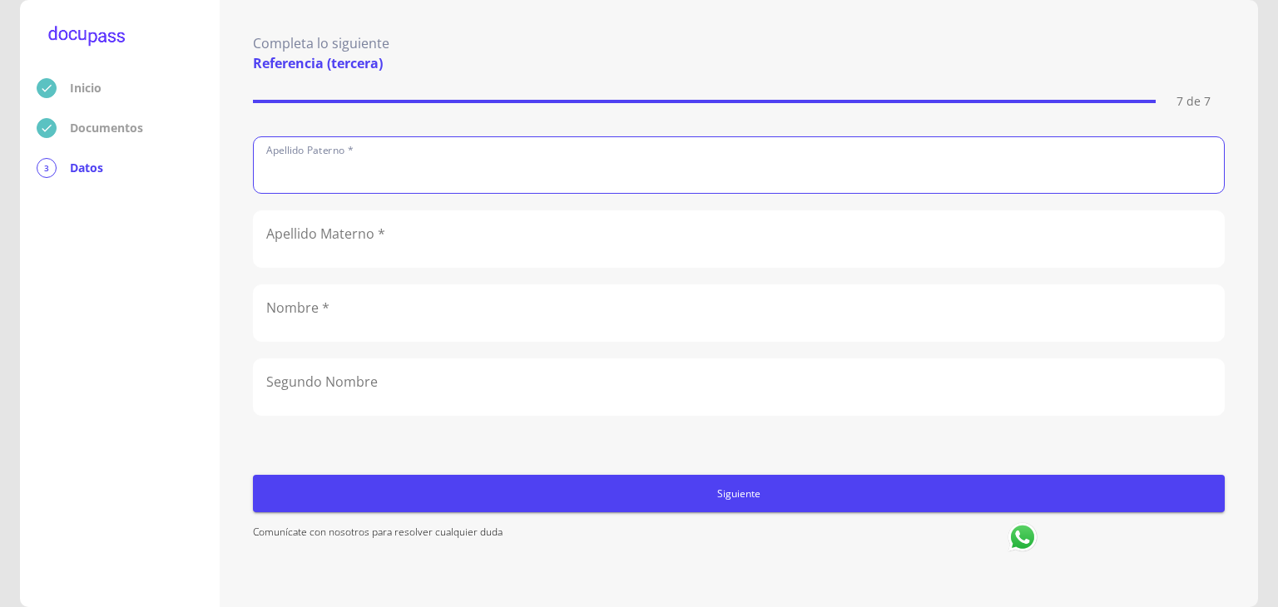
click at [406, 164] on input "text" at bounding box center [739, 165] width 970 height 56
type input "ACEVES"
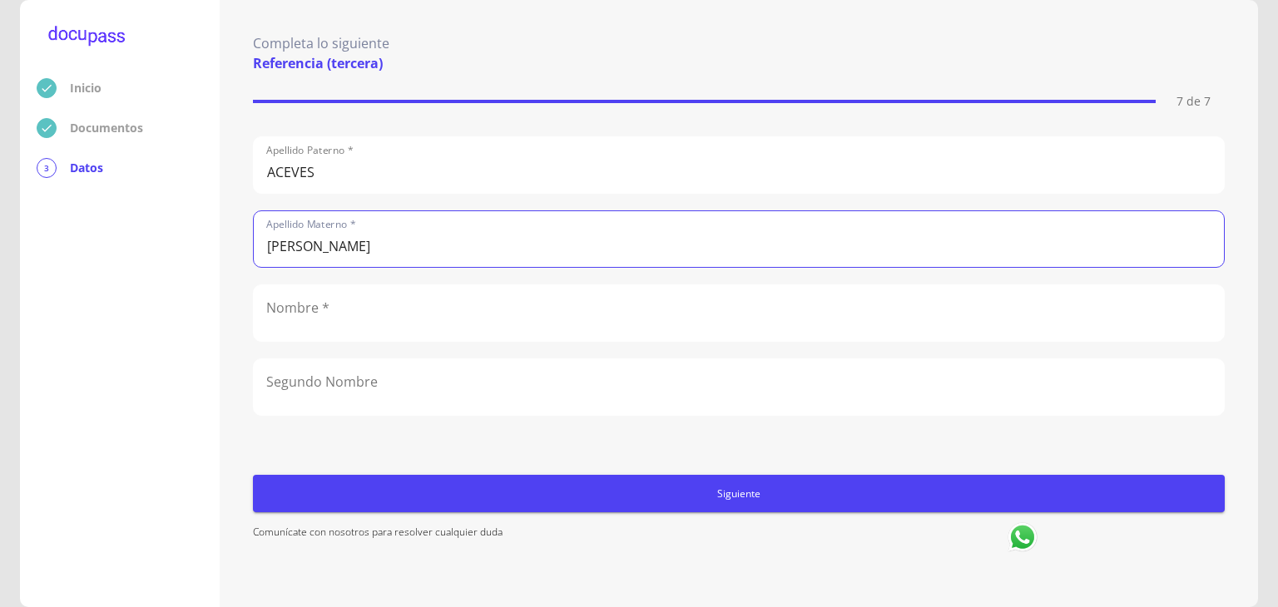
type input "[PERSON_NAME]"
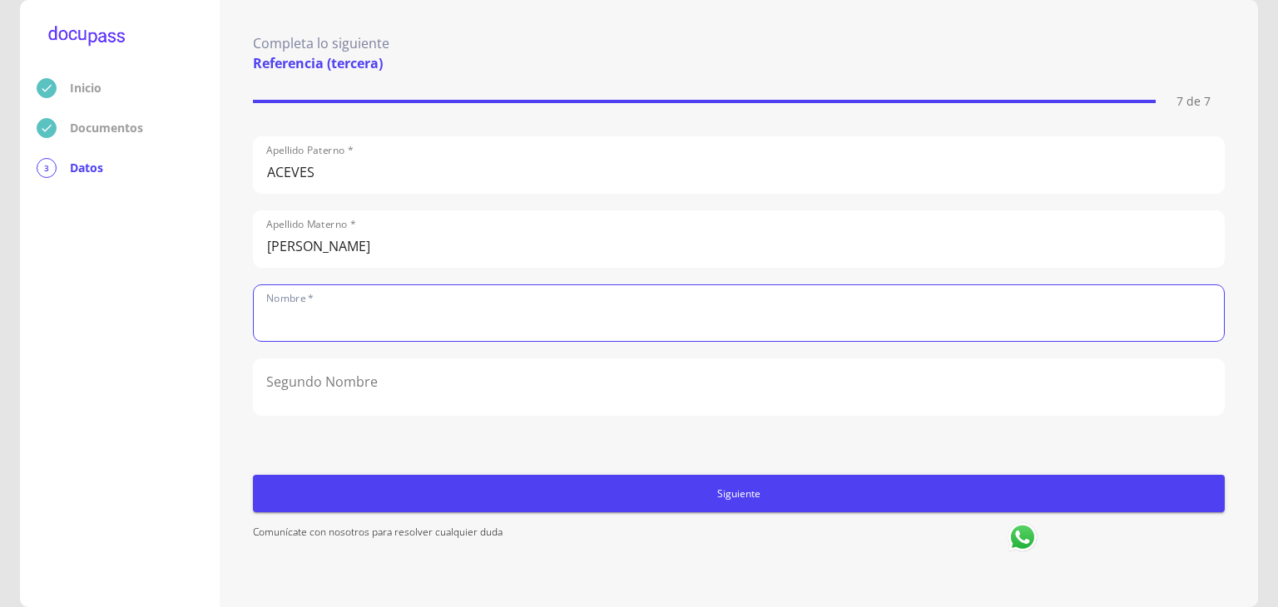
click at [330, 320] on input "text" at bounding box center [739, 313] width 970 height 56
type input "[PERSON_NAME]"
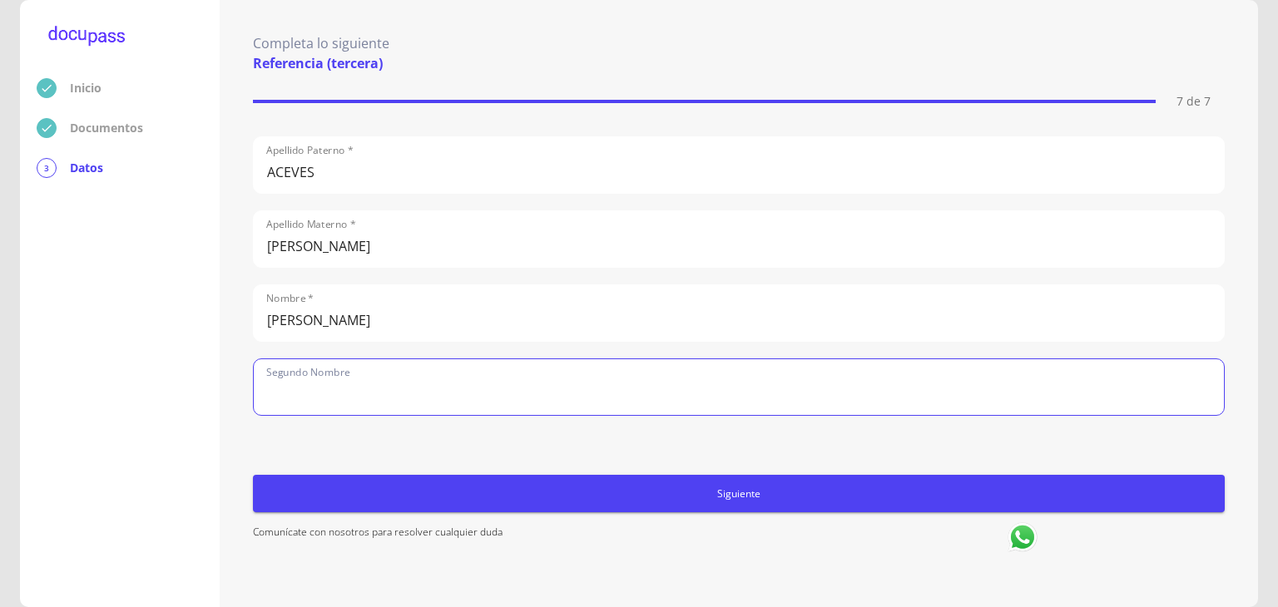
click at [340, 378] on input "text" at bounding box center [739, 387] width 970 height 56
type input "[PERSON_NAME]"
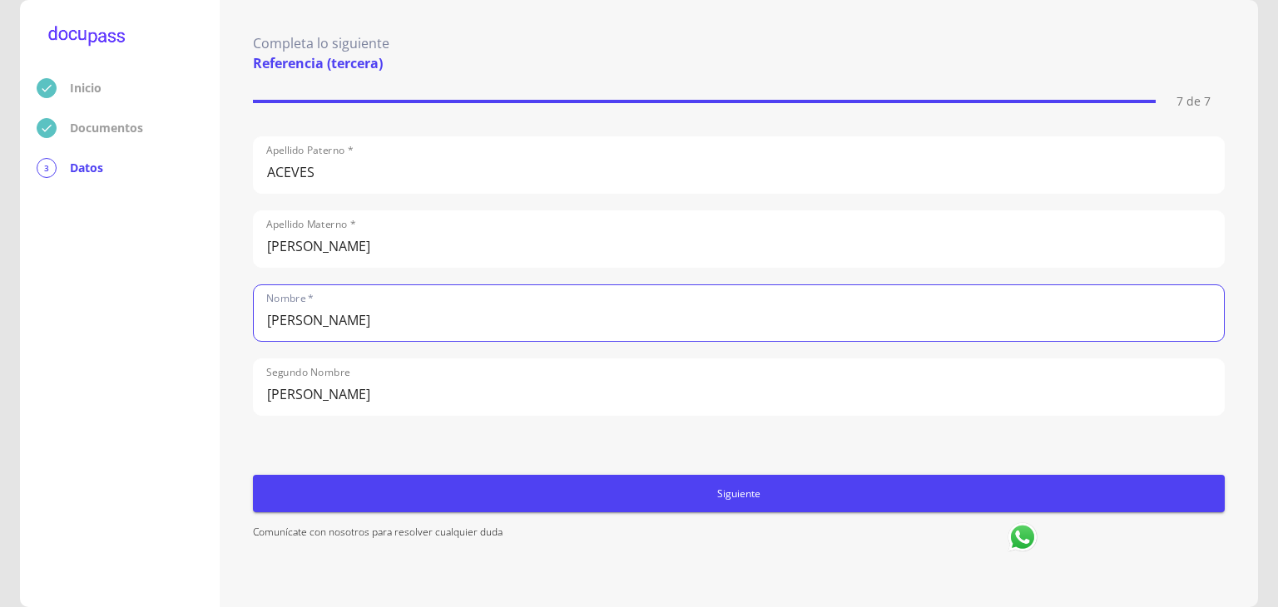
click at [370, 317] on input "[PERSON_NAME]" at bounding box center [739, 313] width 970 height 56
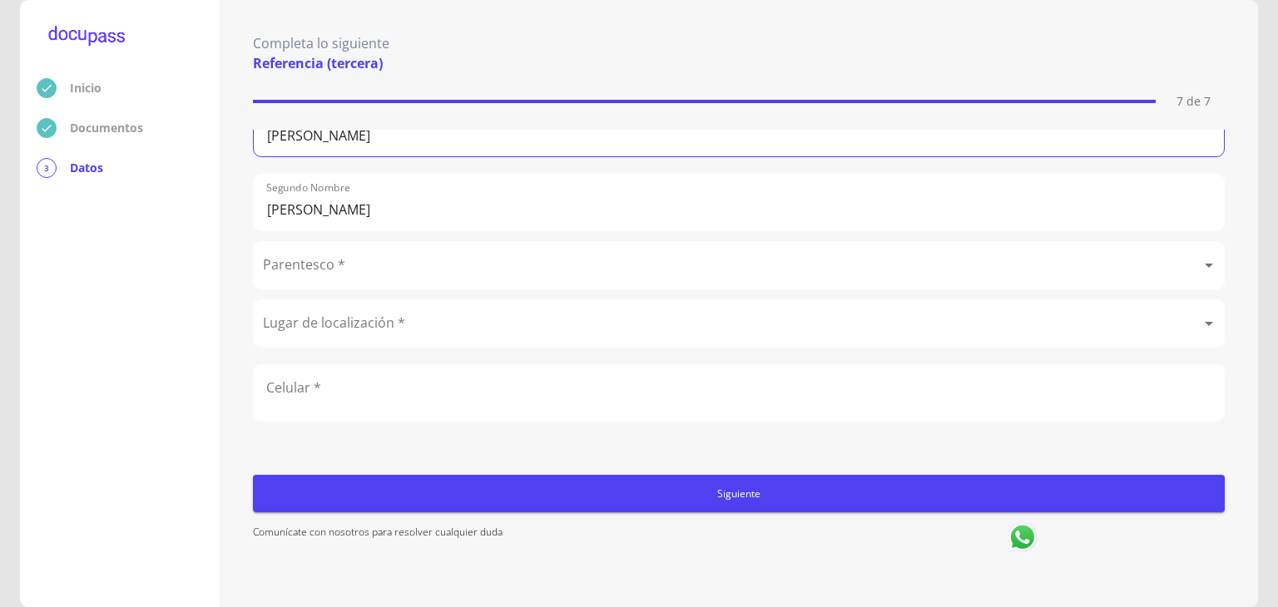
scroll to position [196, 0]
type input "[PERSON_NAME]"
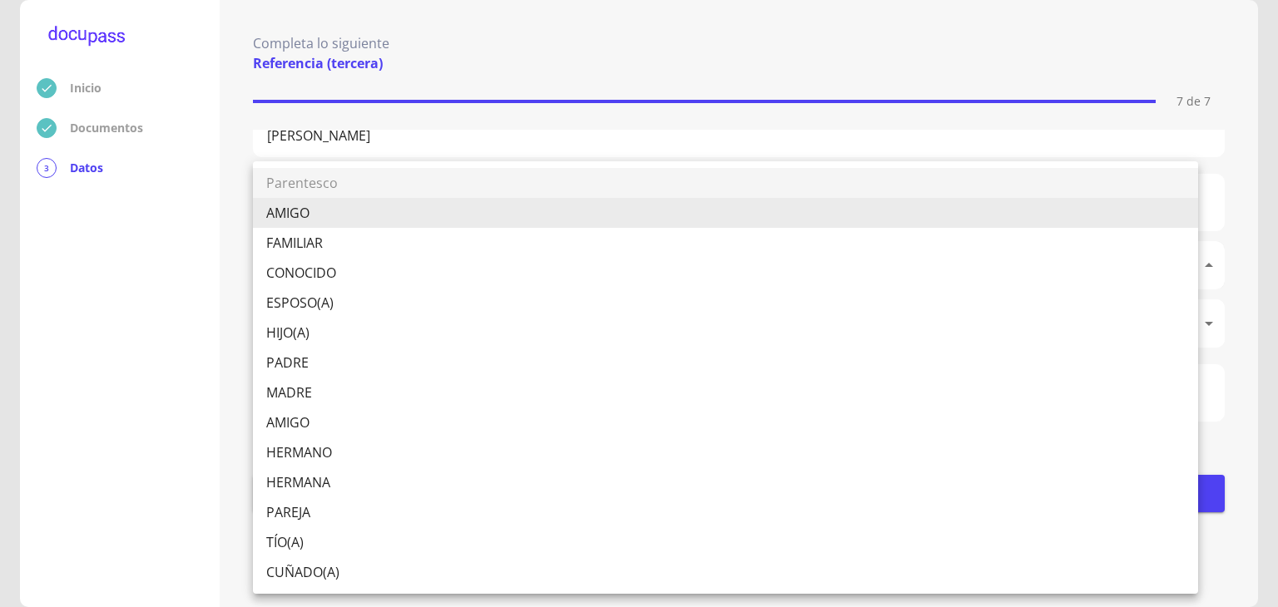
click at [352, 244] on body "Inicio Documentos 3 Datos Completa lo siguiente Referencia (tercera) 7 de 7 Ape…" at bounding box center [639, 303] width 1278 height 607
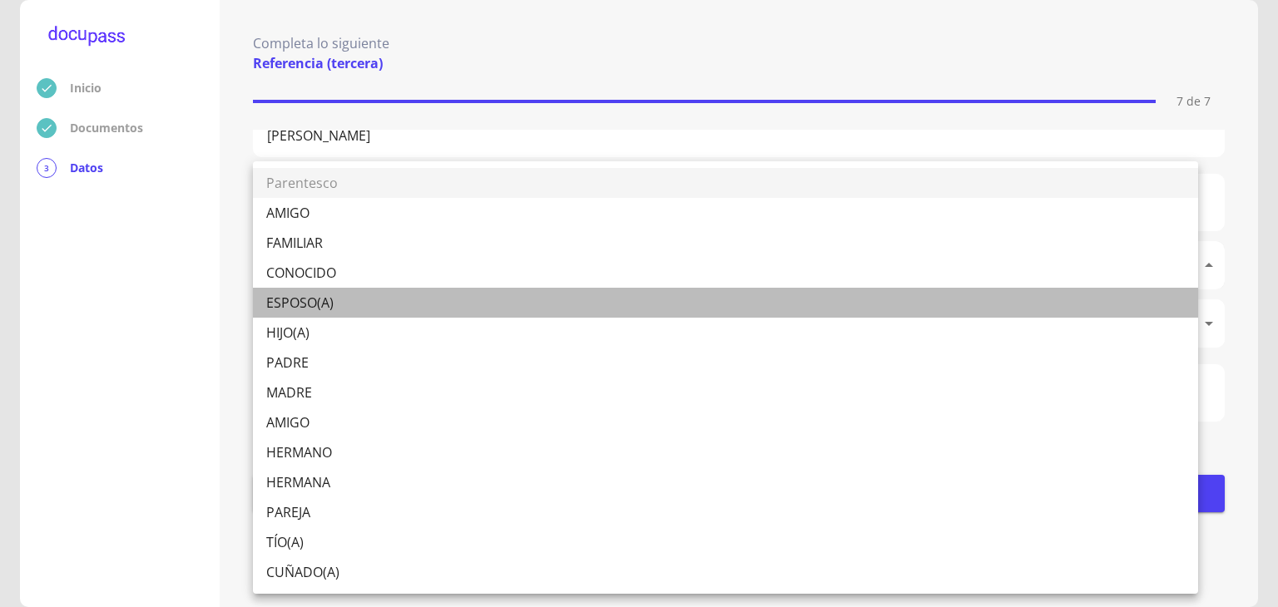
click at [311, 299] on li "ESPOSO(A)" at bounding box center [725, 303] width 945 height 30
type input "ESPOSO(A)"
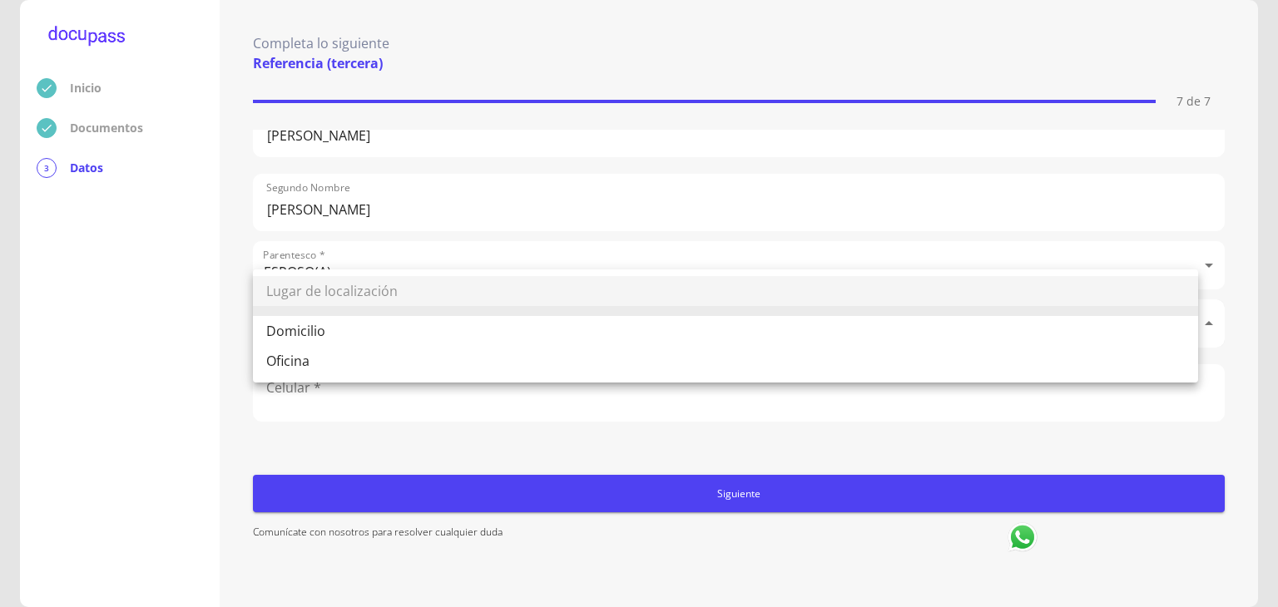
click at [356, 311] on body "Inicio Documentos 3 Datos Completa lo siguiente Referencia (tercera) 7 de 7 Ape…" at bounding box center [639, 303] width 1278 height 607
click at [320, 334] on li "Domicilio" at bounding box center [725, 331] width 945 height 30
type input "Domicilio"
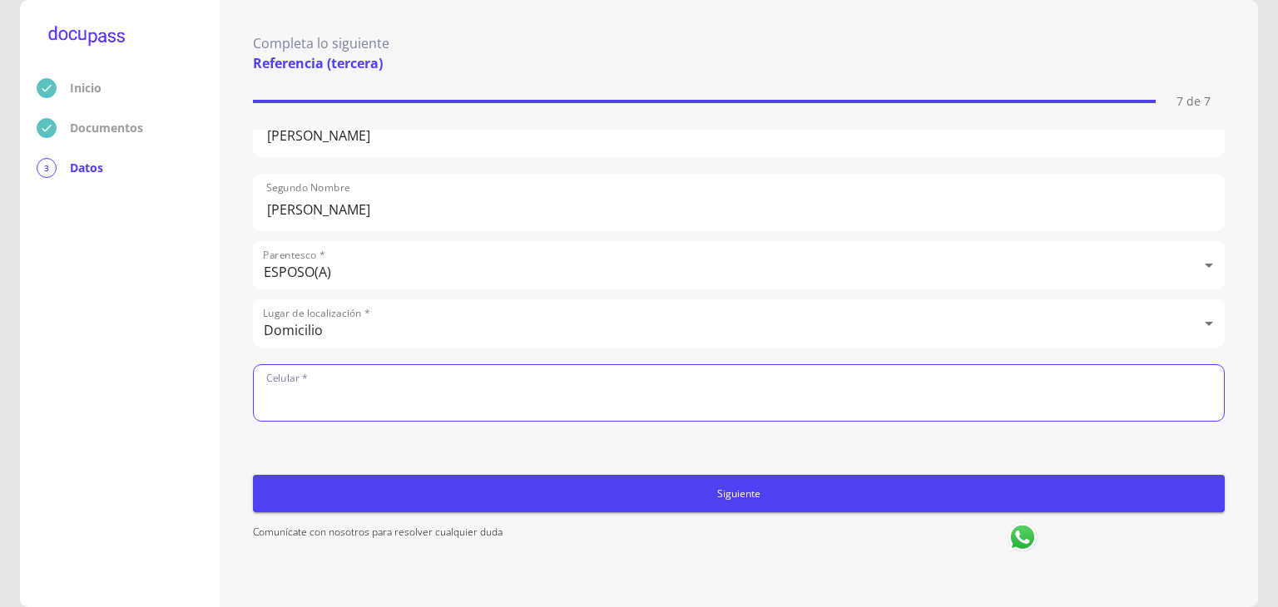
click at [316, 376] on input "number" at bounding box center [739, 393] width 970 height 56
type input "3313250475"
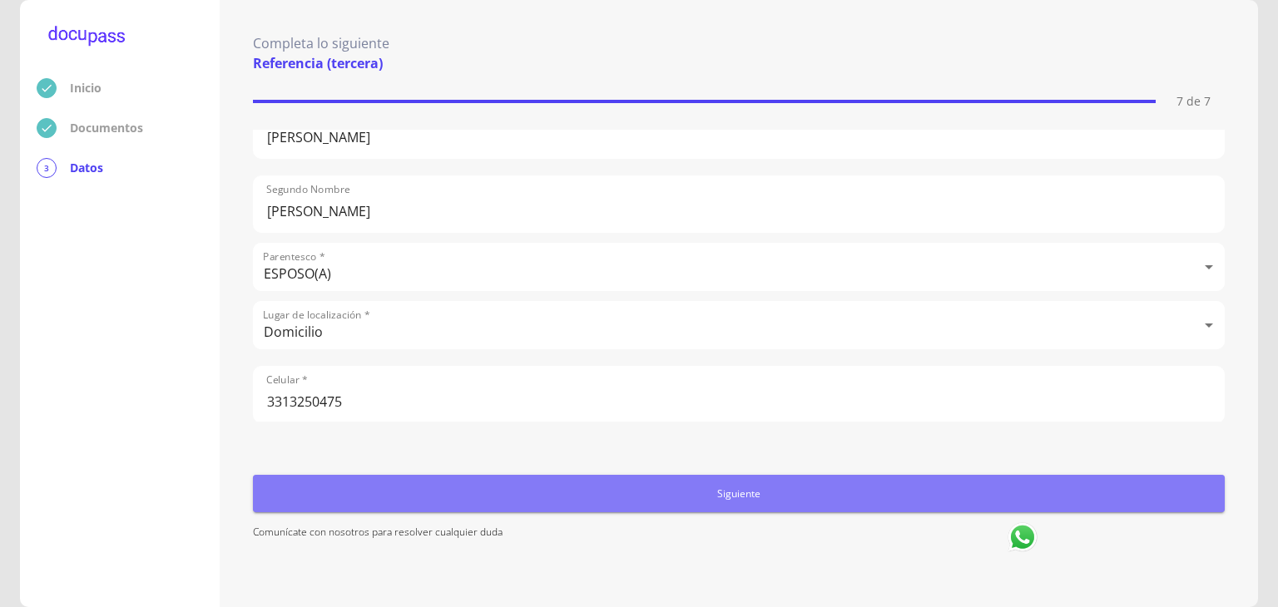
click at [746, 485] on span "Siguiente" at bounding box center [739, 493] width 959 height 17
